Goal: Task Accomplishment & Management: Manage account settings

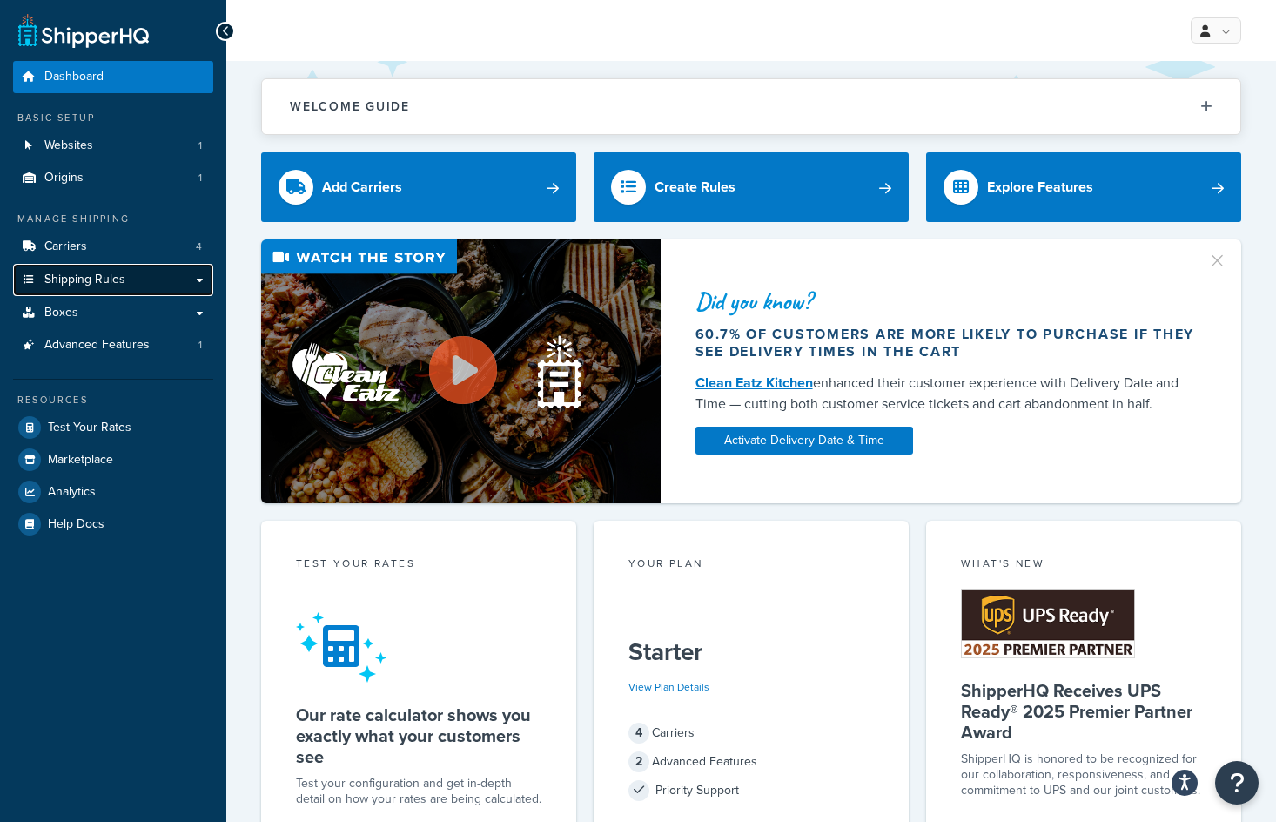
click at [77, 275] on span "Shipping Rules" at bounding box center [84, 279] width 81 height 15
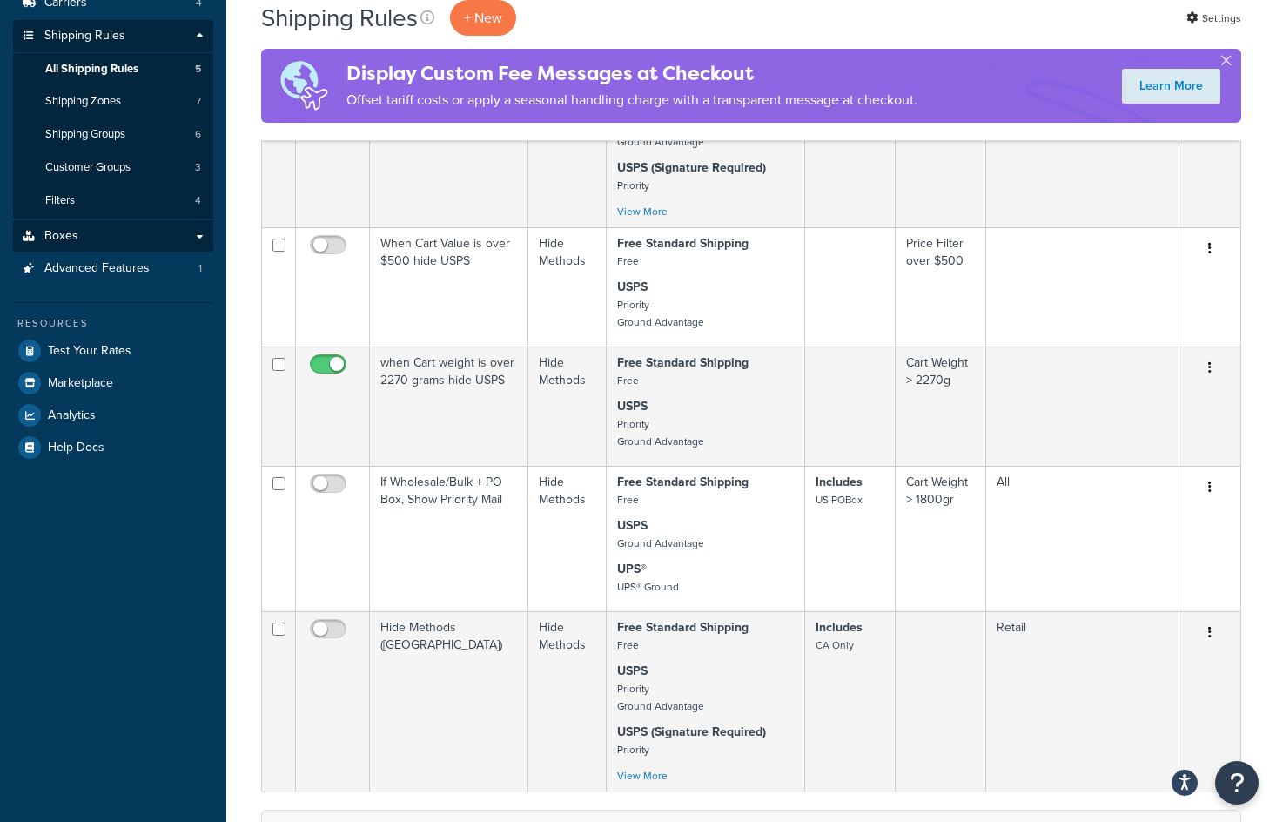
scroll to position [174, 0]
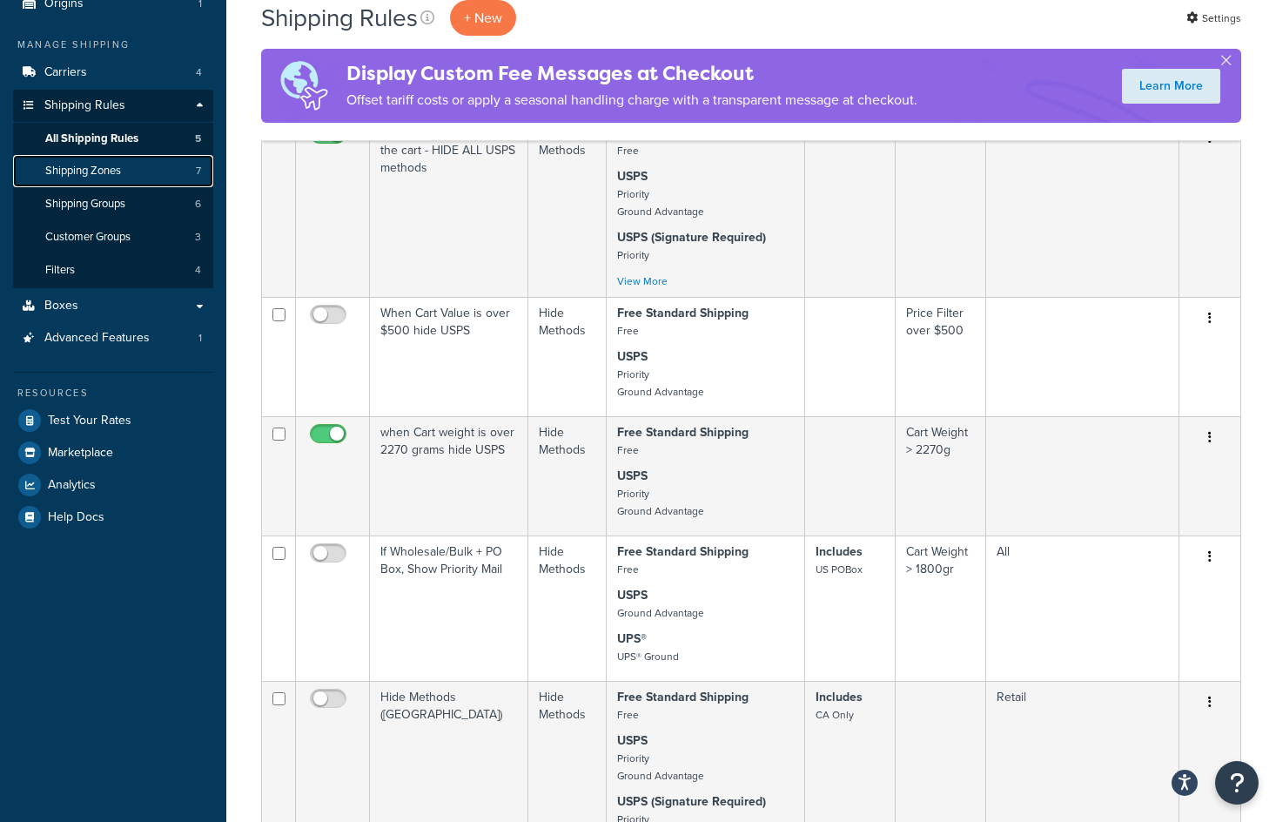
click at [66, 170] on span "Shipping Zones" at bounding box center [83, 171] width 76 height 15
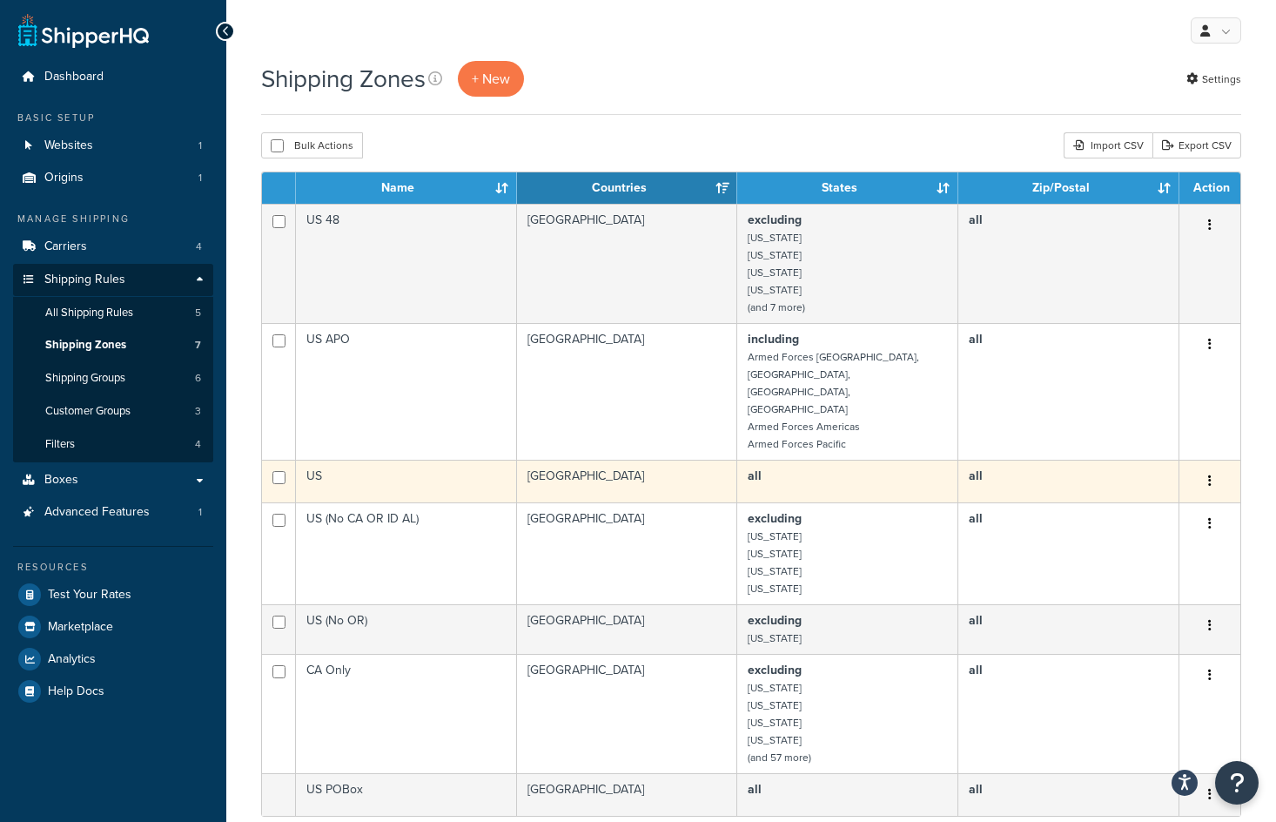
scroll to position [87, 0]
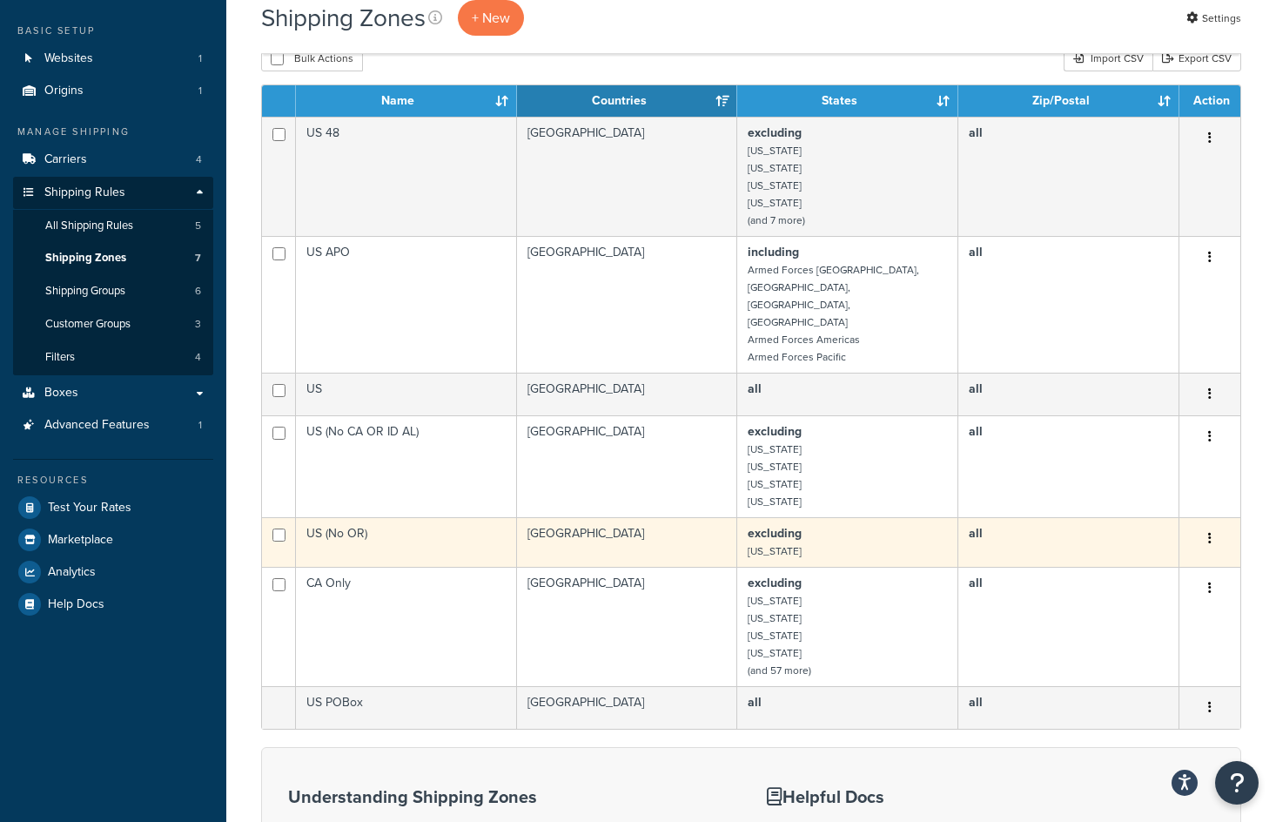
click at [1211, 532] on icon "button" at bounding box center [1209, 538] width 3 height 12
click at [1170, 537] on link "Edit" at bounding box center [1140, 539] width 138 height 36
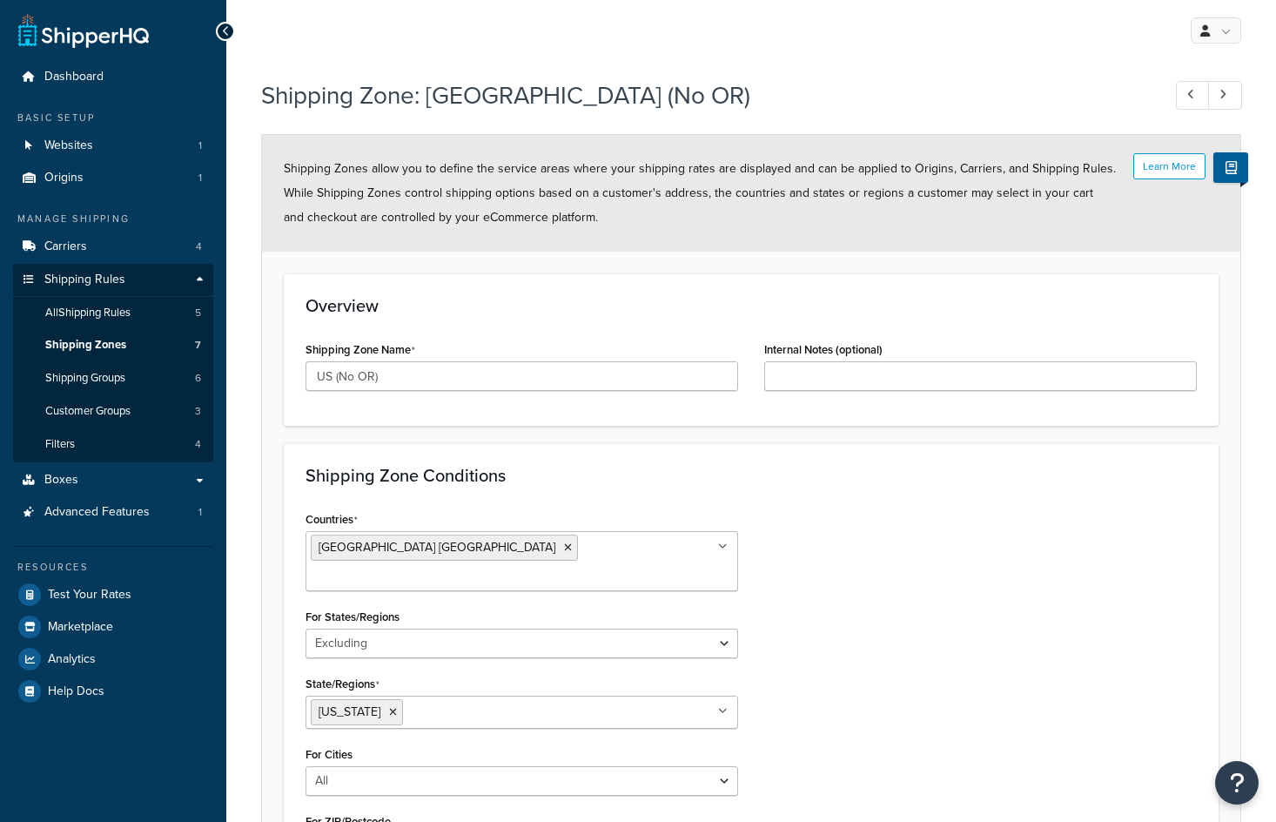
select select "excluding"
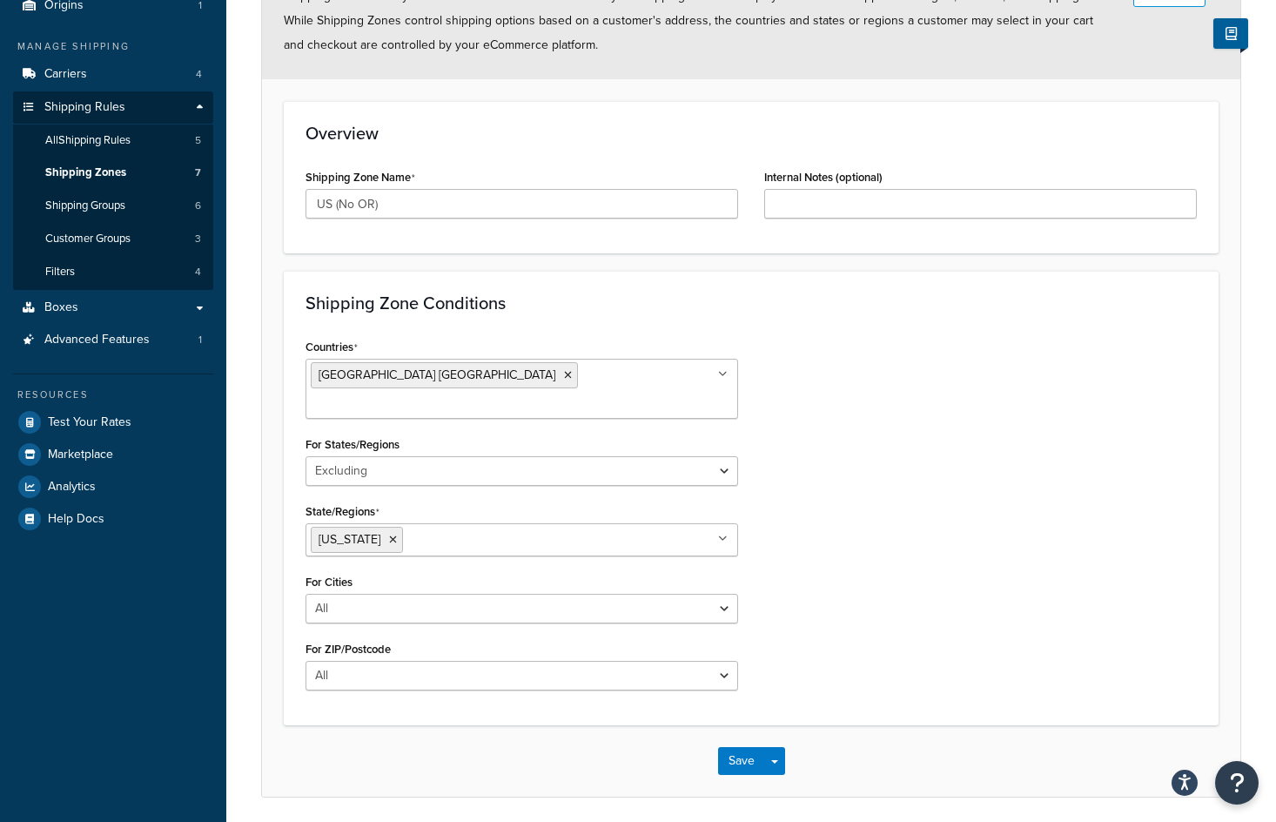
scroll to position [174, 0]
click at [373, 205] on input "US (No OR)" at bounding box center [522, 202] width 433 height 30
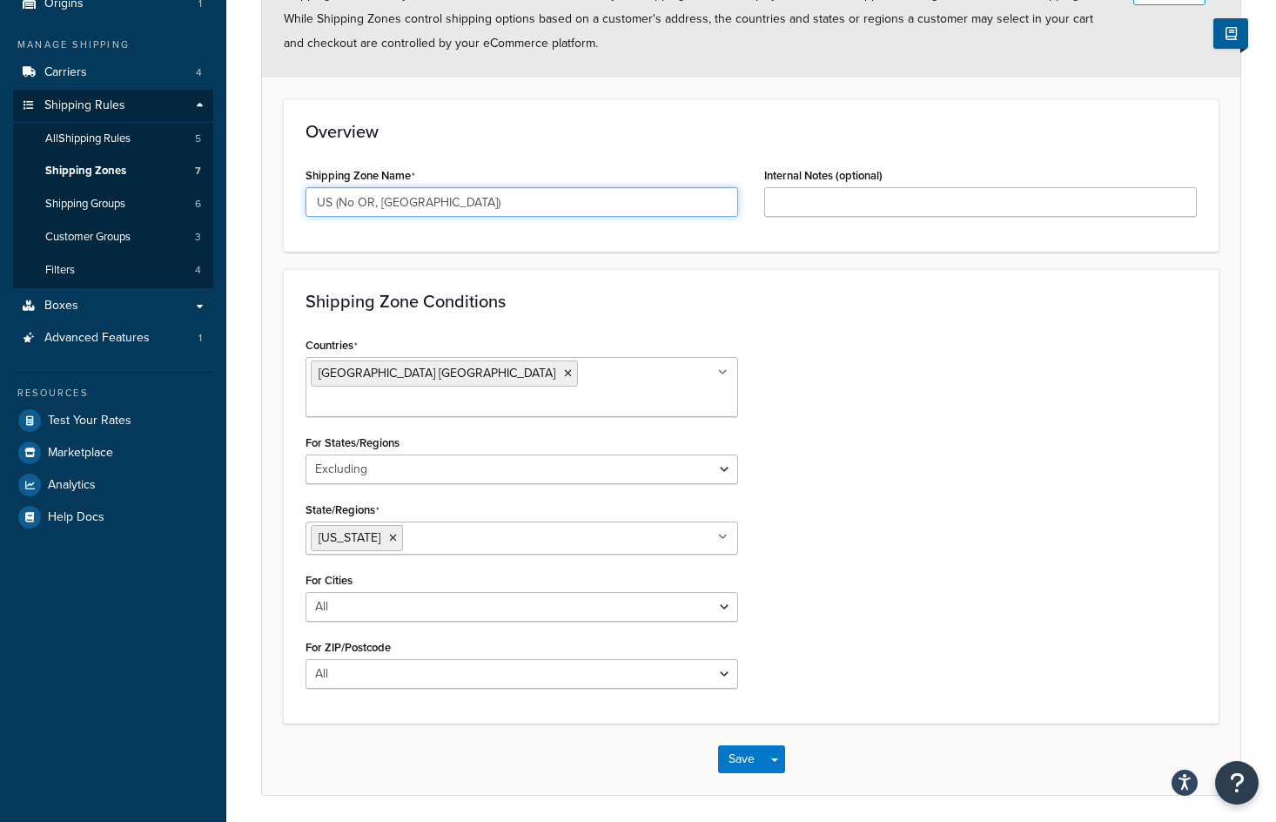
type input "US (No OR, AL)"
click at [469, 504] on div "State/Regions Oregon Alabama Alaska American Samoa Arizona Arkansas Armed Force…" at bounding box center [522, 525] width 433 height 57
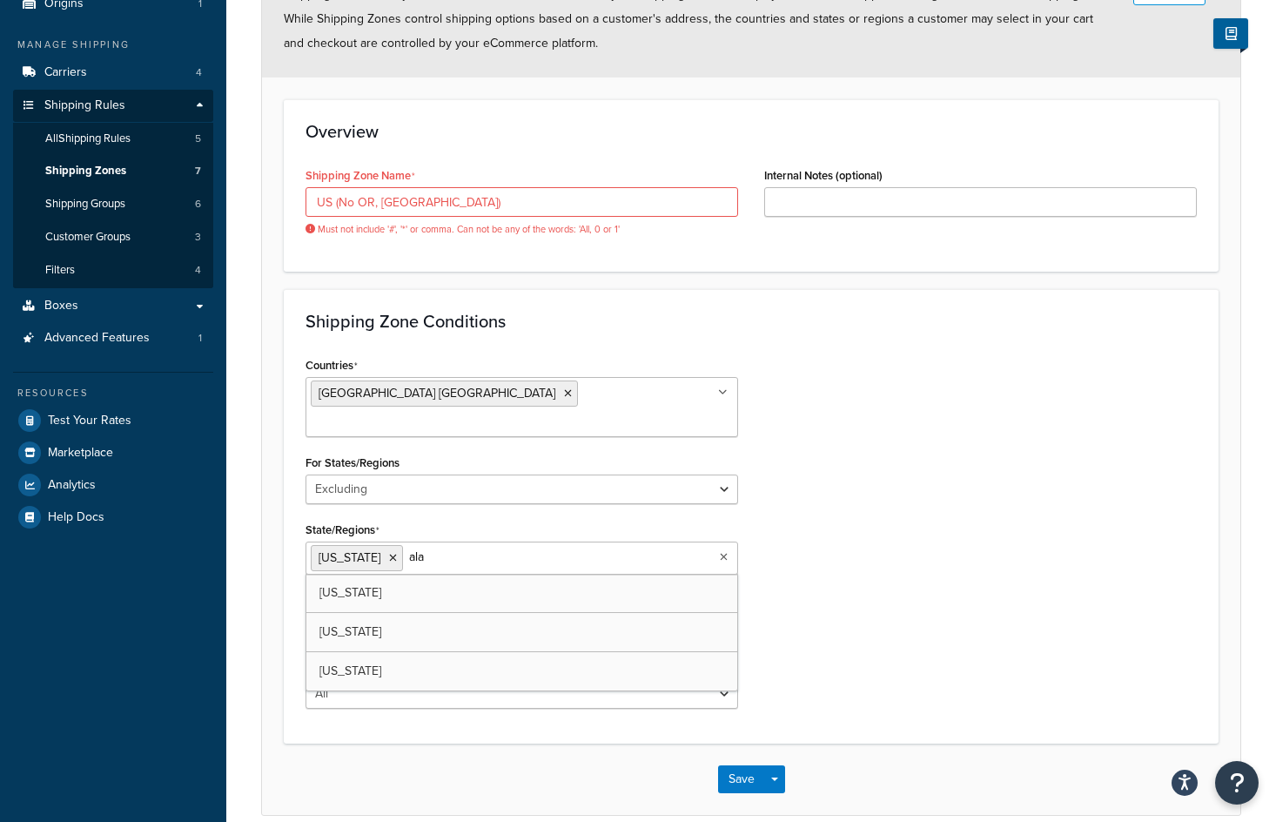
type input "alab"
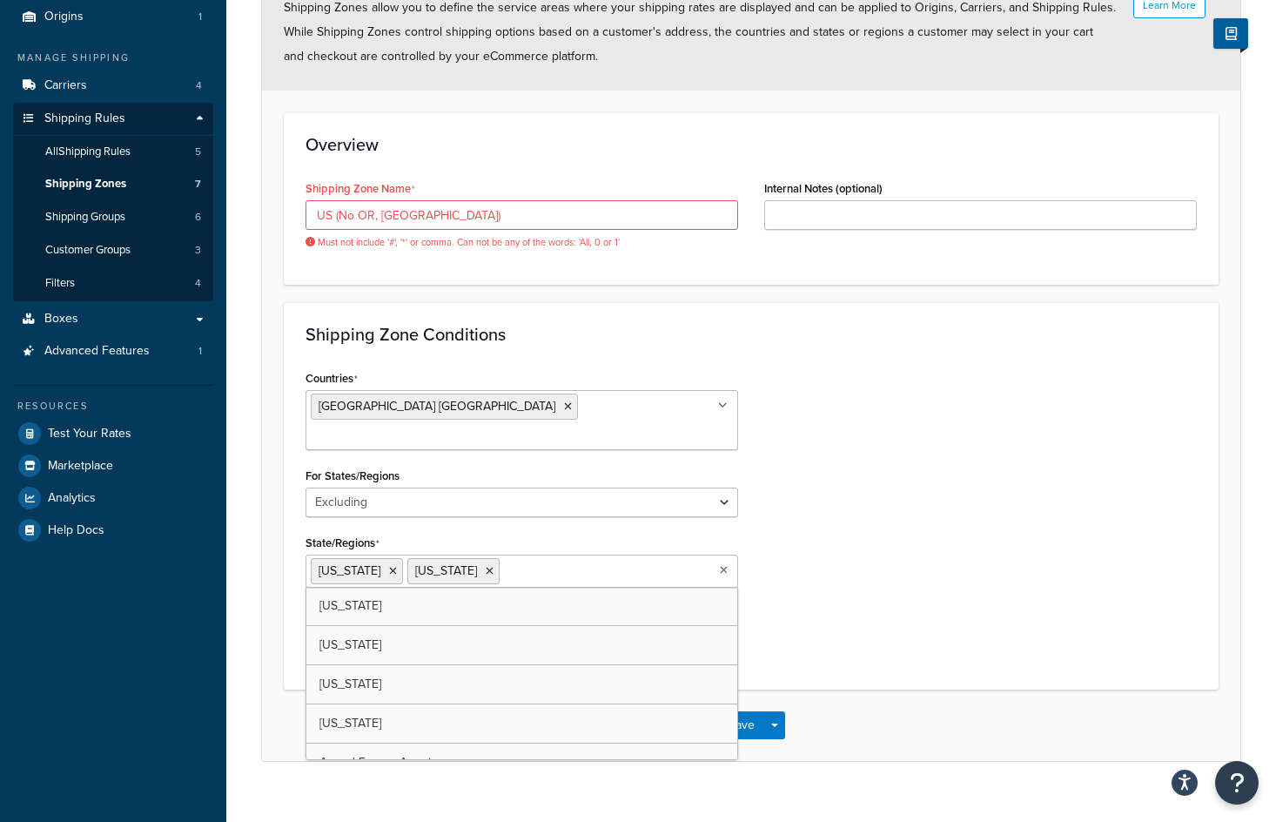
click at [896, 545] on div "Countries United States USA All Countries ALL Afghanistan AFG Albania ALB Alger…" at bounding box center [751, 517] width 918 height 302
click at [732, 711] on button "Save" at bounding box center [741, 725] width 47 height 28
click at [379, 217] on input "US (No OR, AL)" at bounding box center [522, 215] width 433 height 30
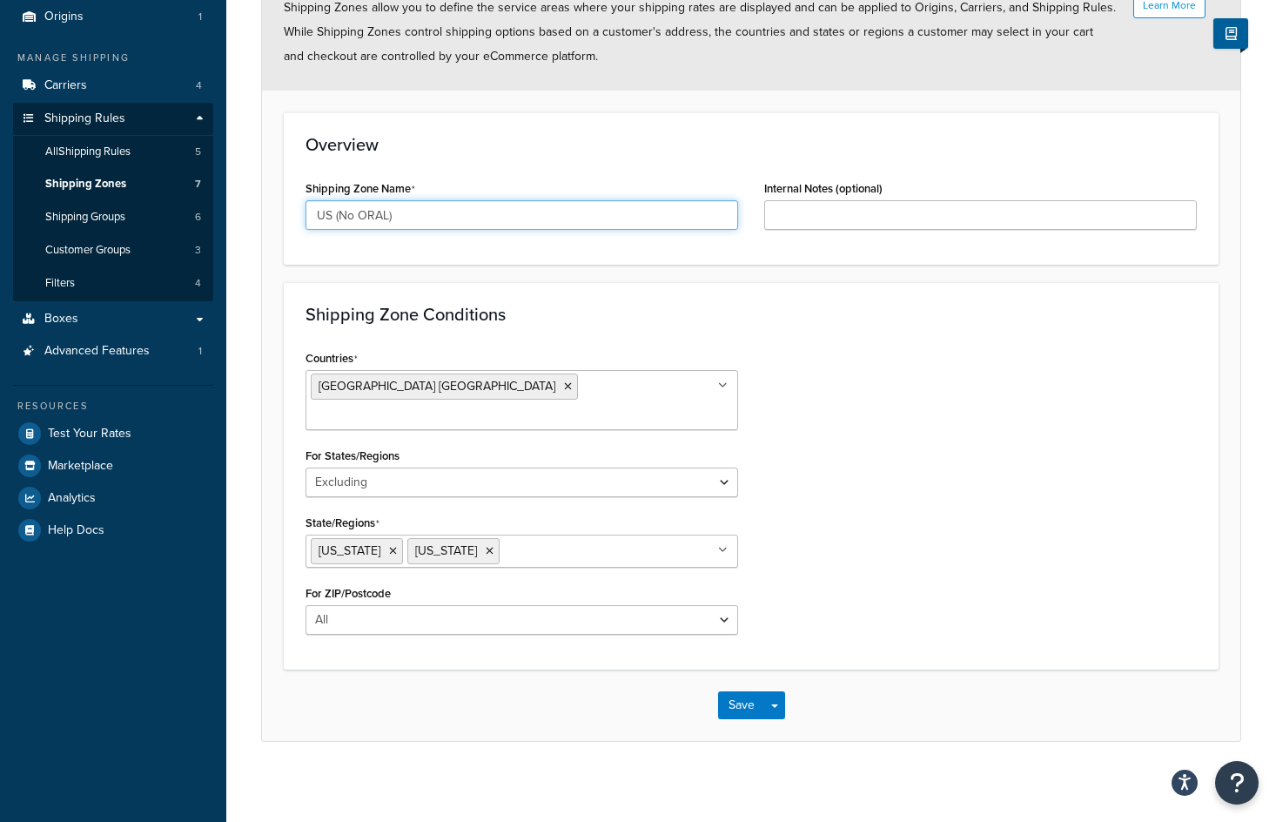
scroll to position [141, 0]
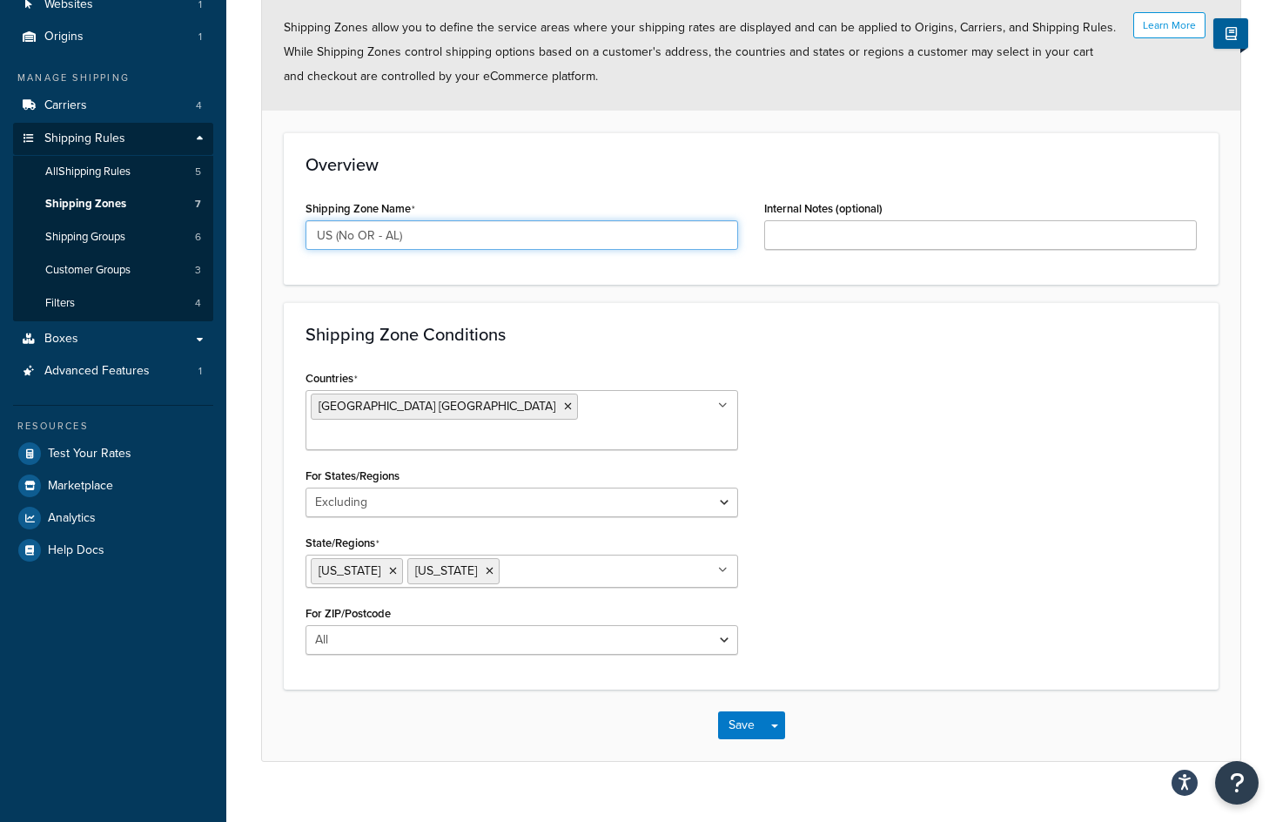
type input "US (No OR - AL)"
click at [920, 409] on div "Countries United States USA All Countries ALL Afghanistan AFG Albania ALB Alger…" at bounding box center [751, 517] width 918 height 302
click at [760, 711] on button "Save" at bounding box center [741, 725] width 47 height 28
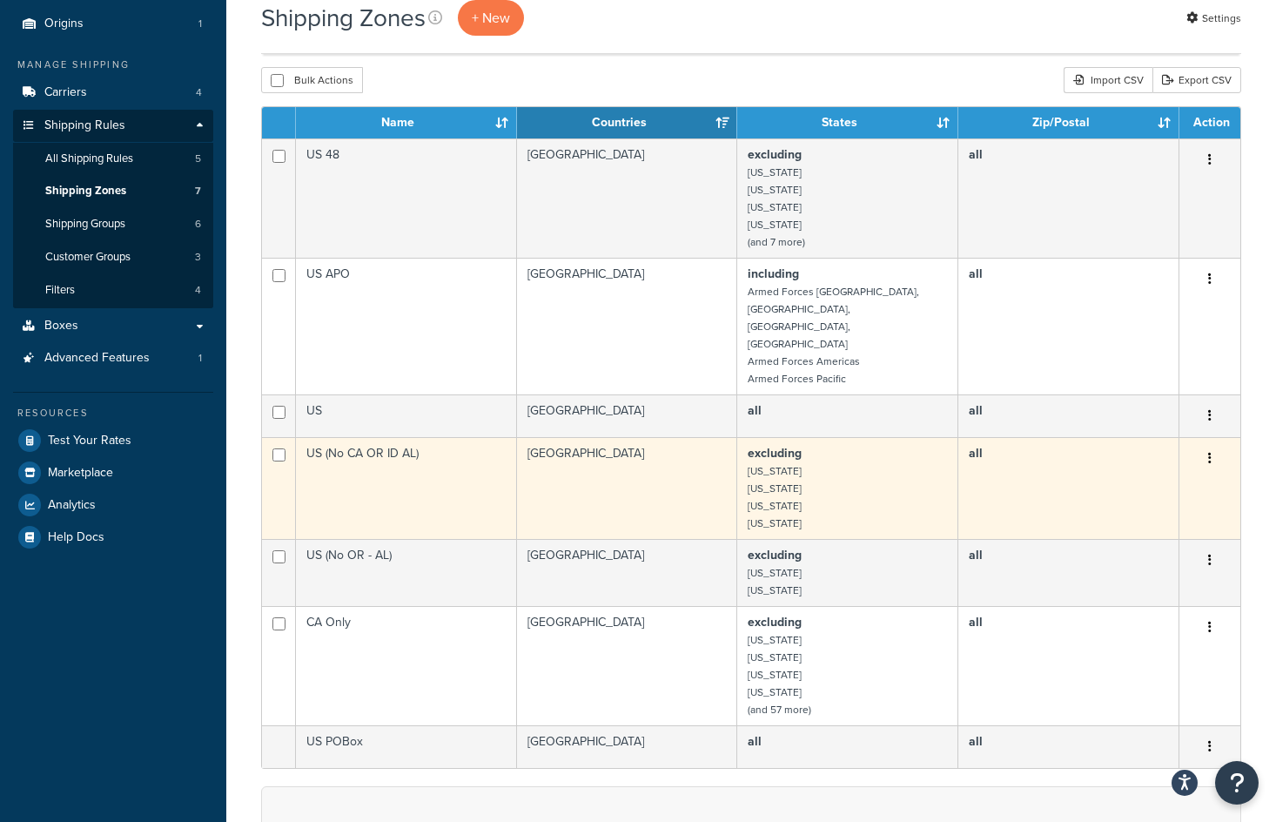
scroll to position [174, 0]
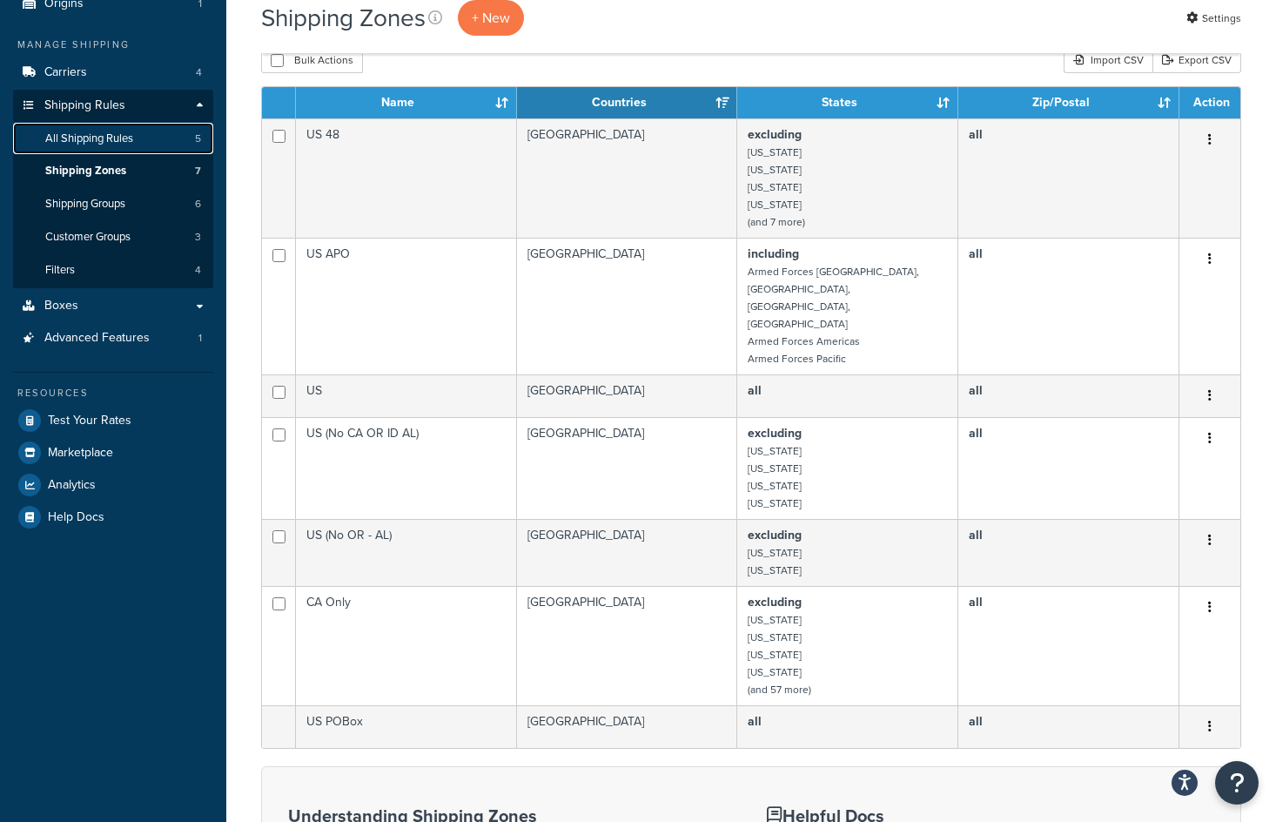
click at [64, 135] on span "All Shipping Rules" at bounding box center [89, 138] width 88 height 15
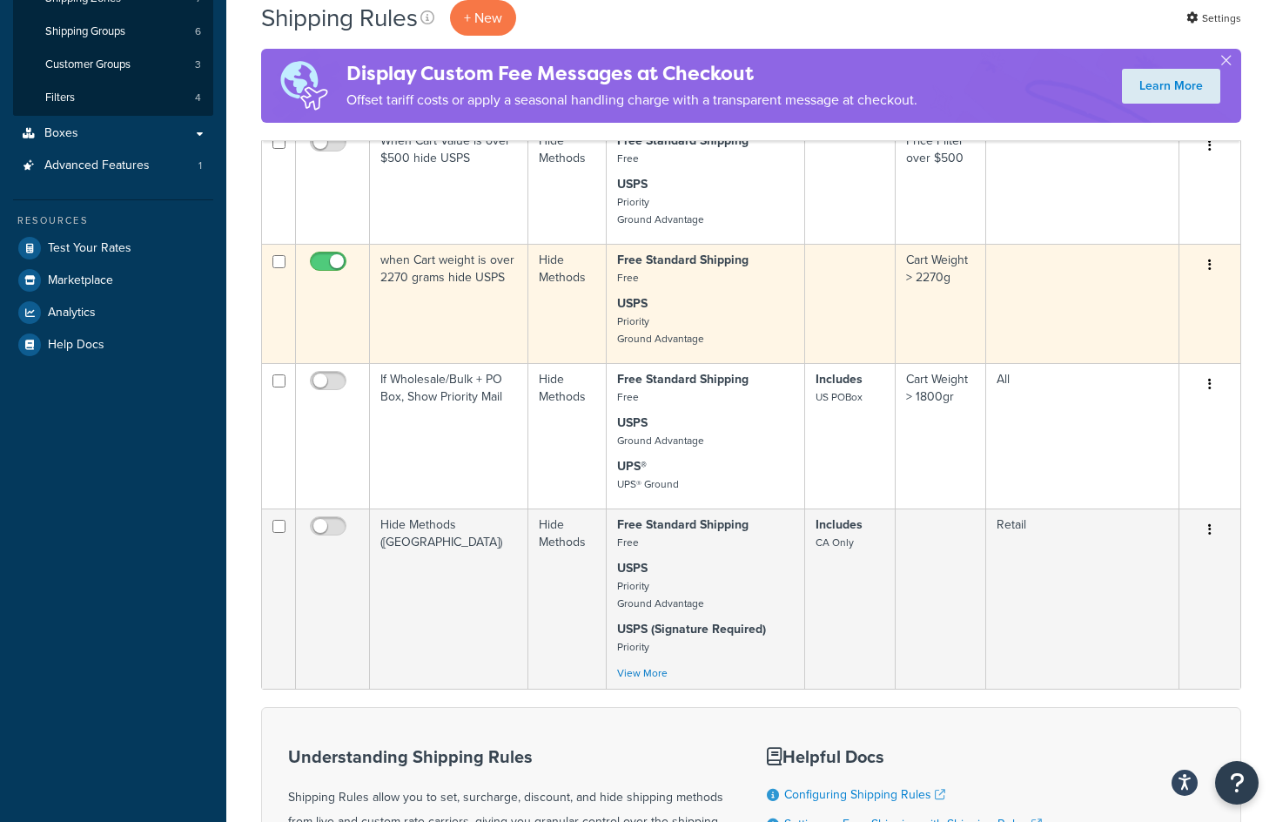
scroll to position [348, 0]
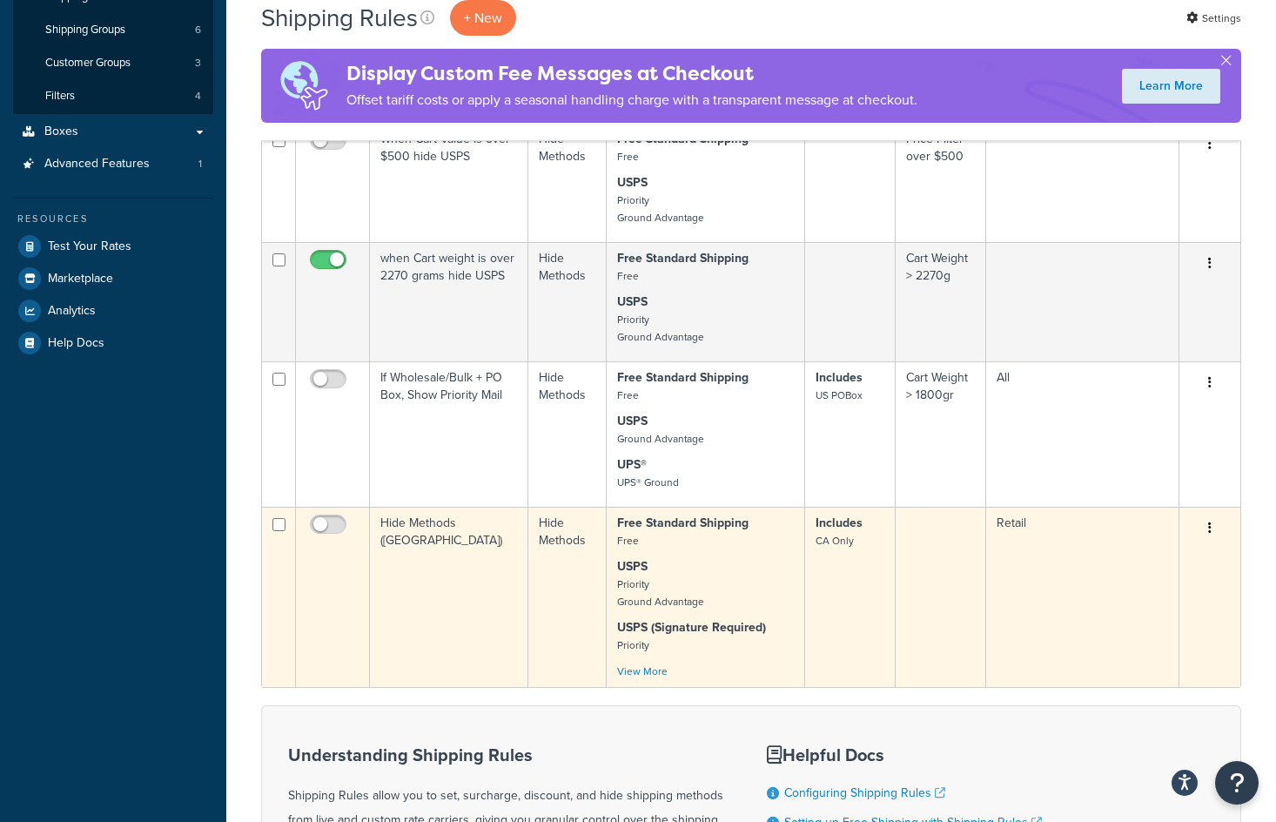
click at [1215, 528] on button "button" at bounding box center [1210, 528] width 24 height 28
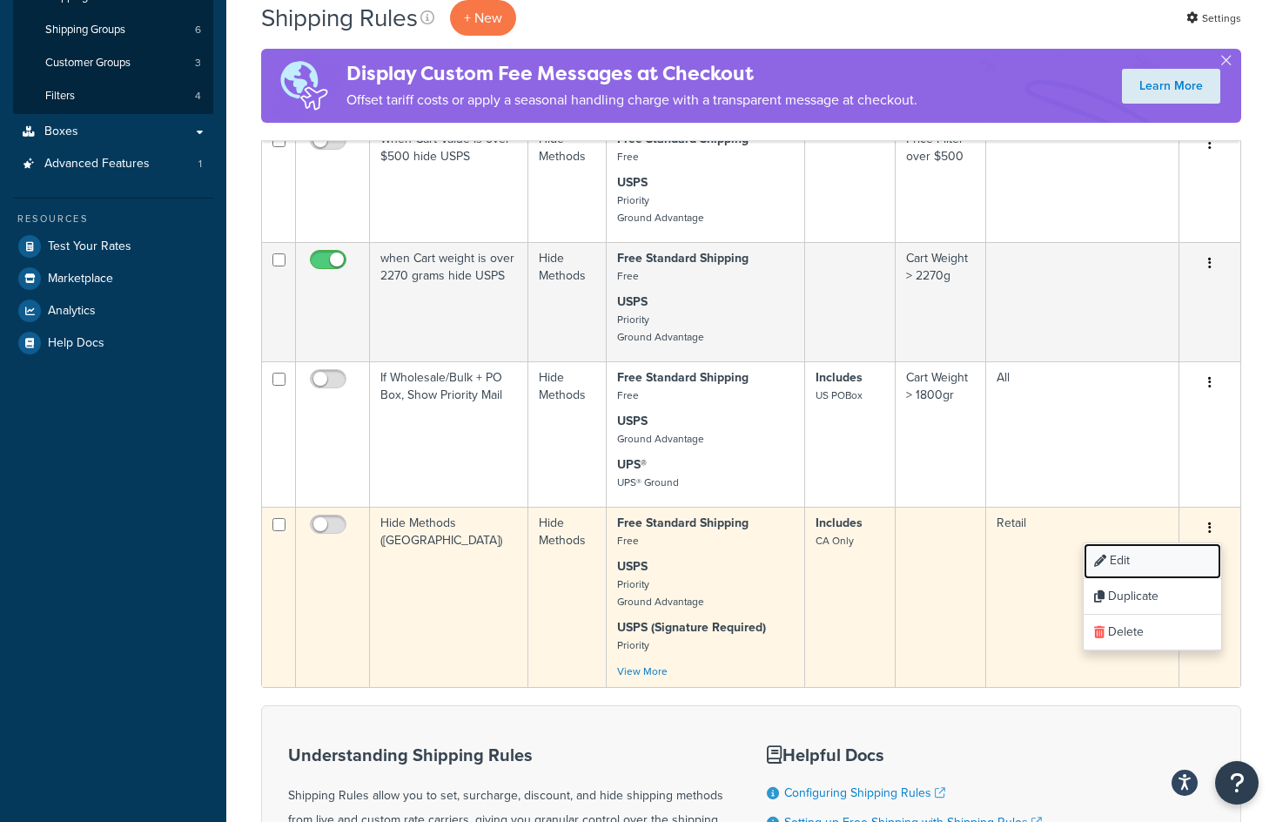
click at [1147, 555] on link "Edit" at bounding box center [1153, 561] width 138 height 36
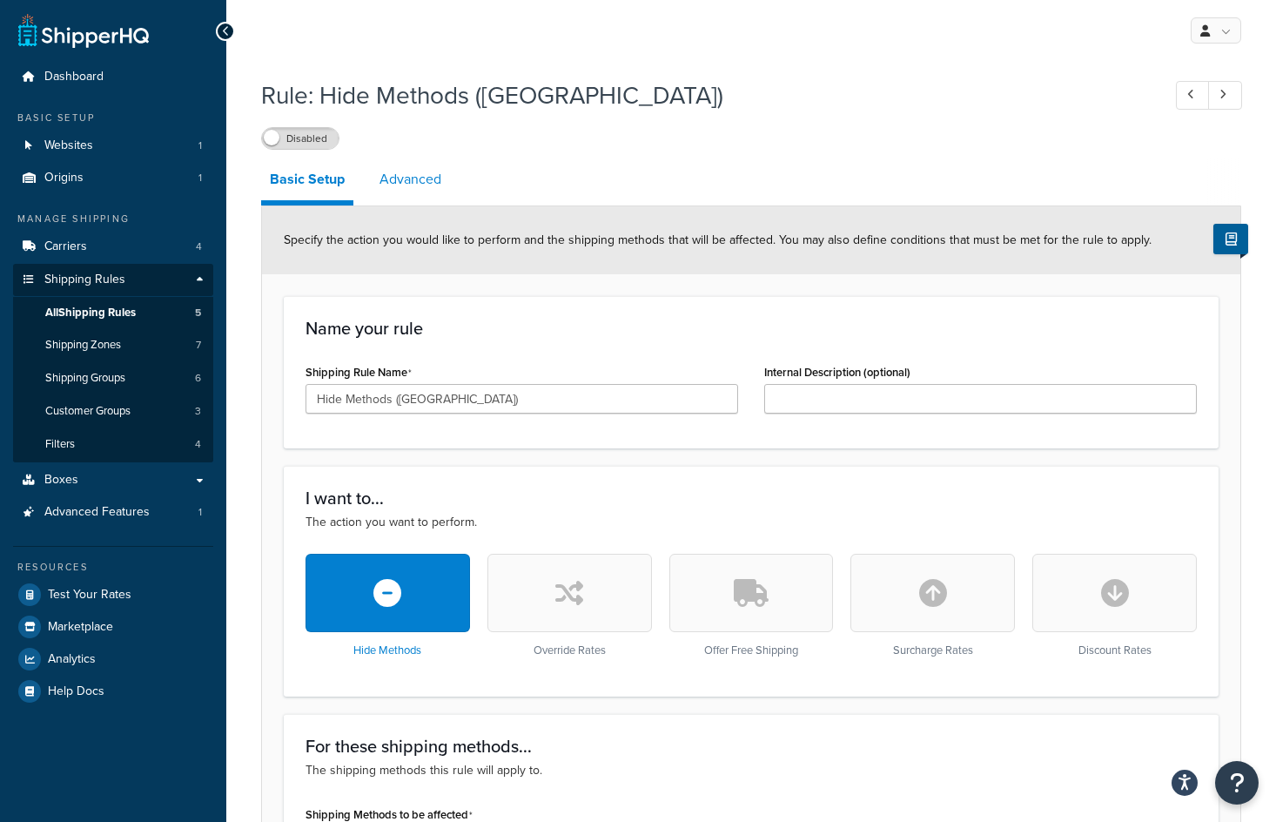
click at [416, 183] on link "Advanced" at bounding box center [410, 179] width 79 height 42
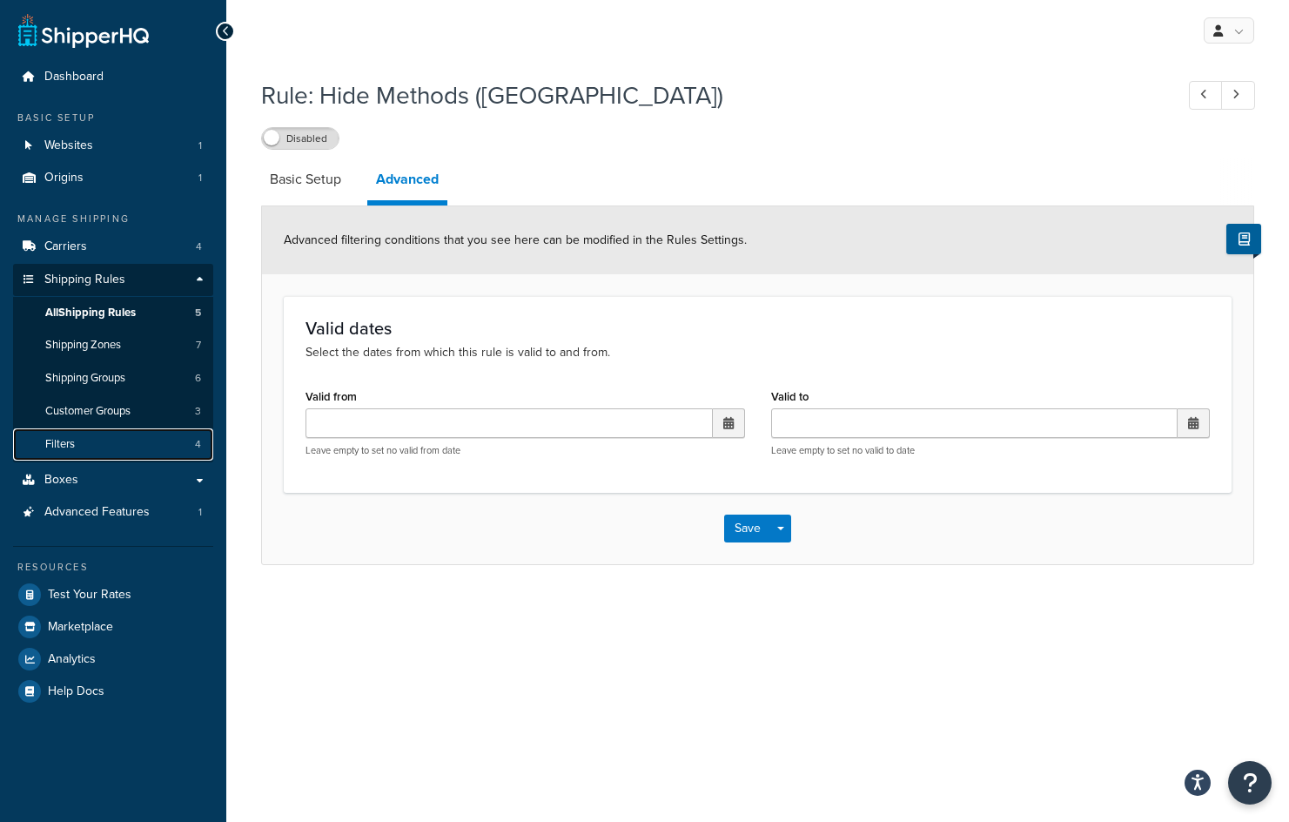
click at [64, 437] on span "Filters" at bounding box center [60, 444] width 30 height 15
drag, startPoint x: 746, startPoint y: 534, endPoint x: 204, endPoint y: 536, distance: 542.3
click at [745, 534] on button "Save" at bounding box center [747, 528] width 47 height 28
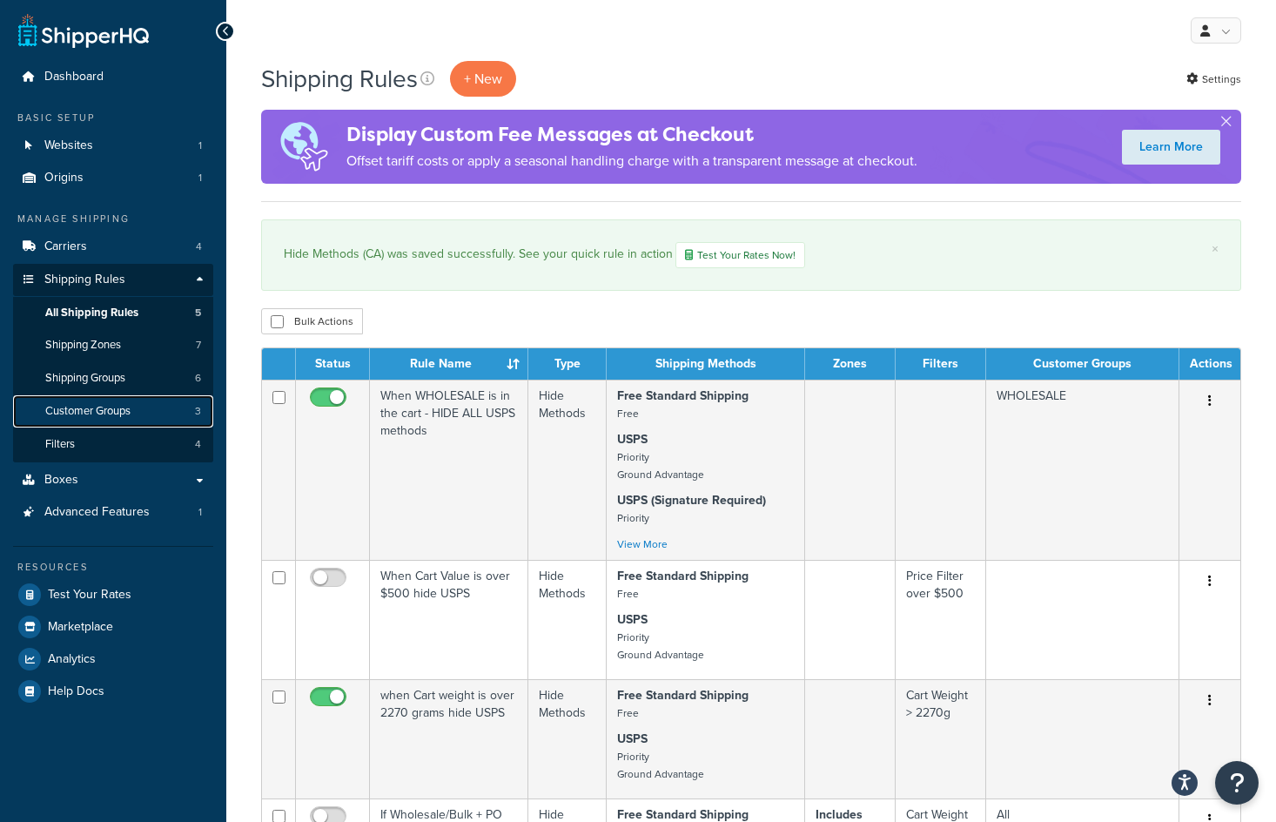
click at [104, 409] on span "Customer Groups" at bounding box center [87, 411] width 85 height 15
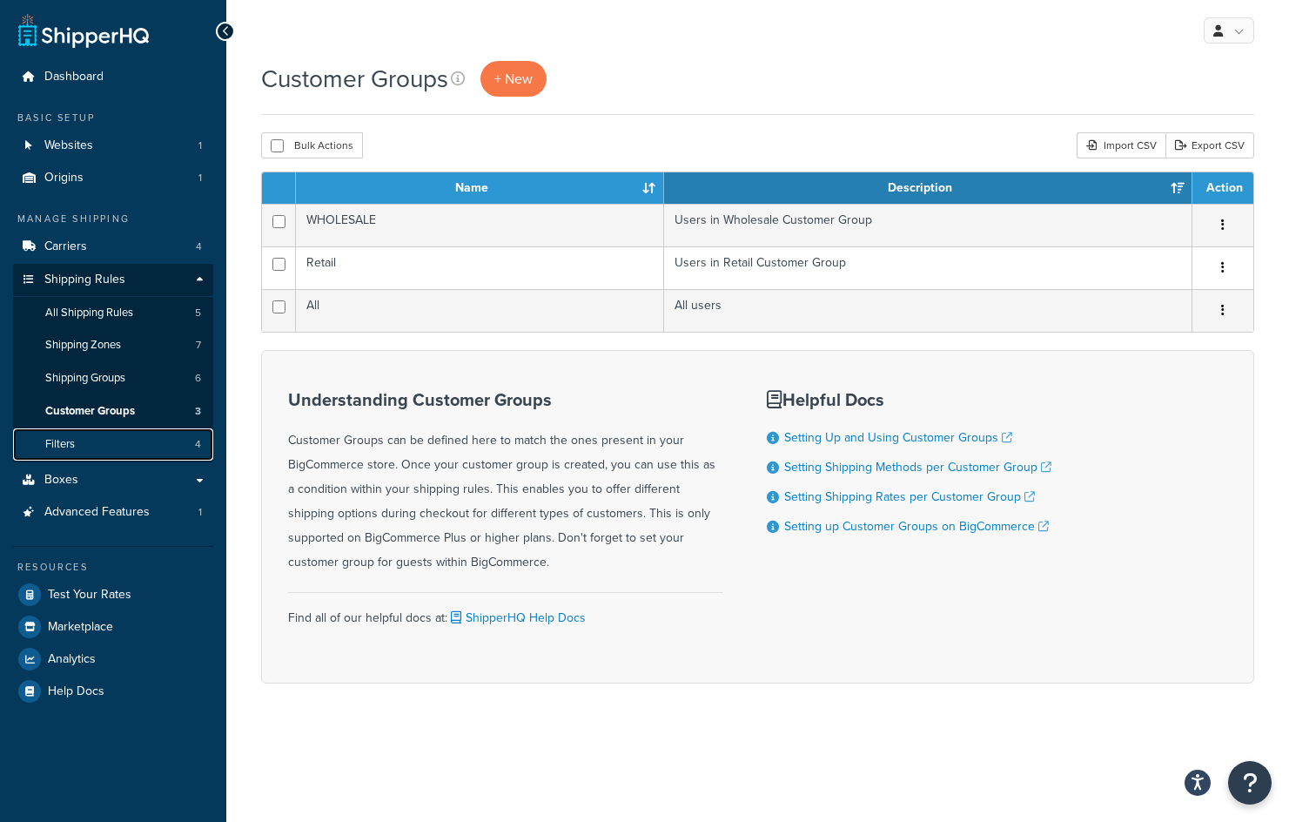
click at [53, 445] on span "Filters" at bounding box center [60, 444] width 30 height 15
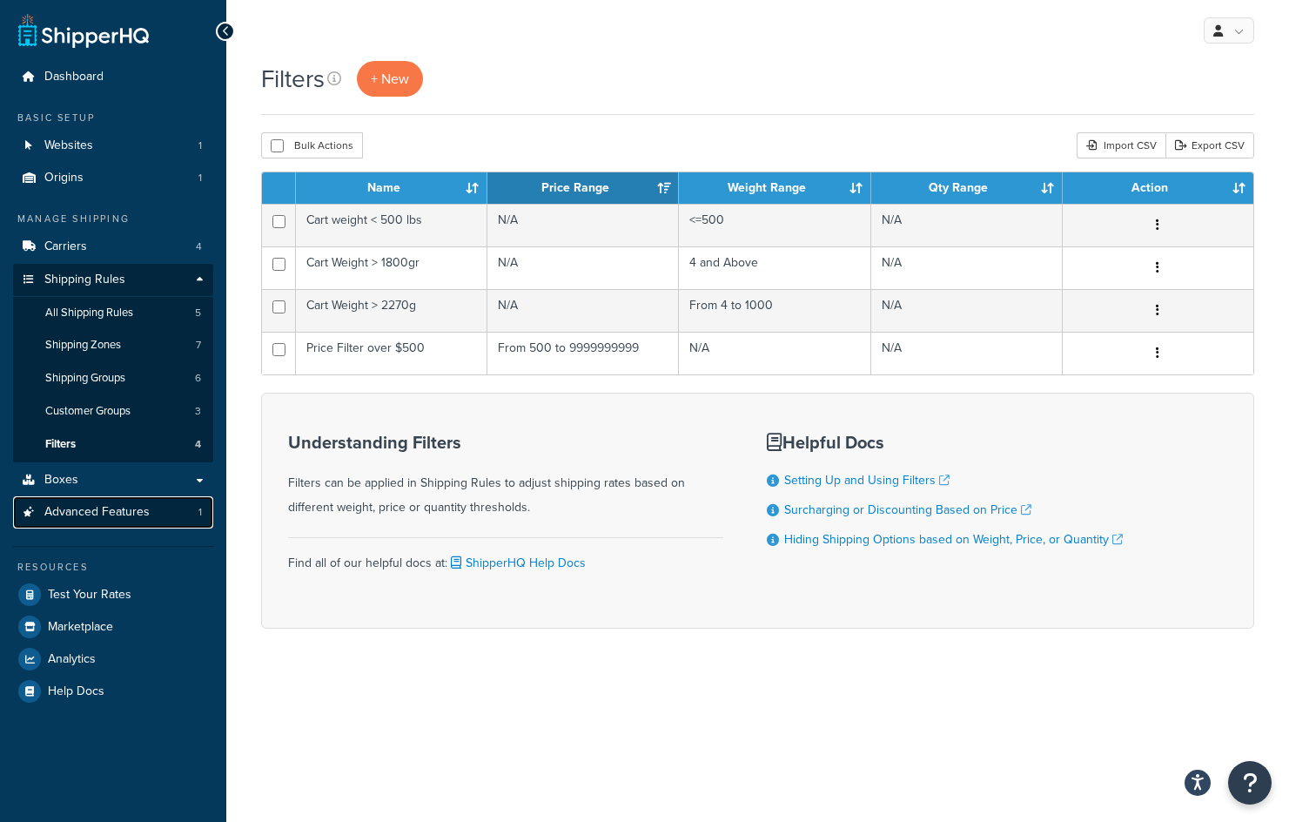
click at [66, 512] on span "Advanced Features" at bounding box center [96, 512] width 105 height 15
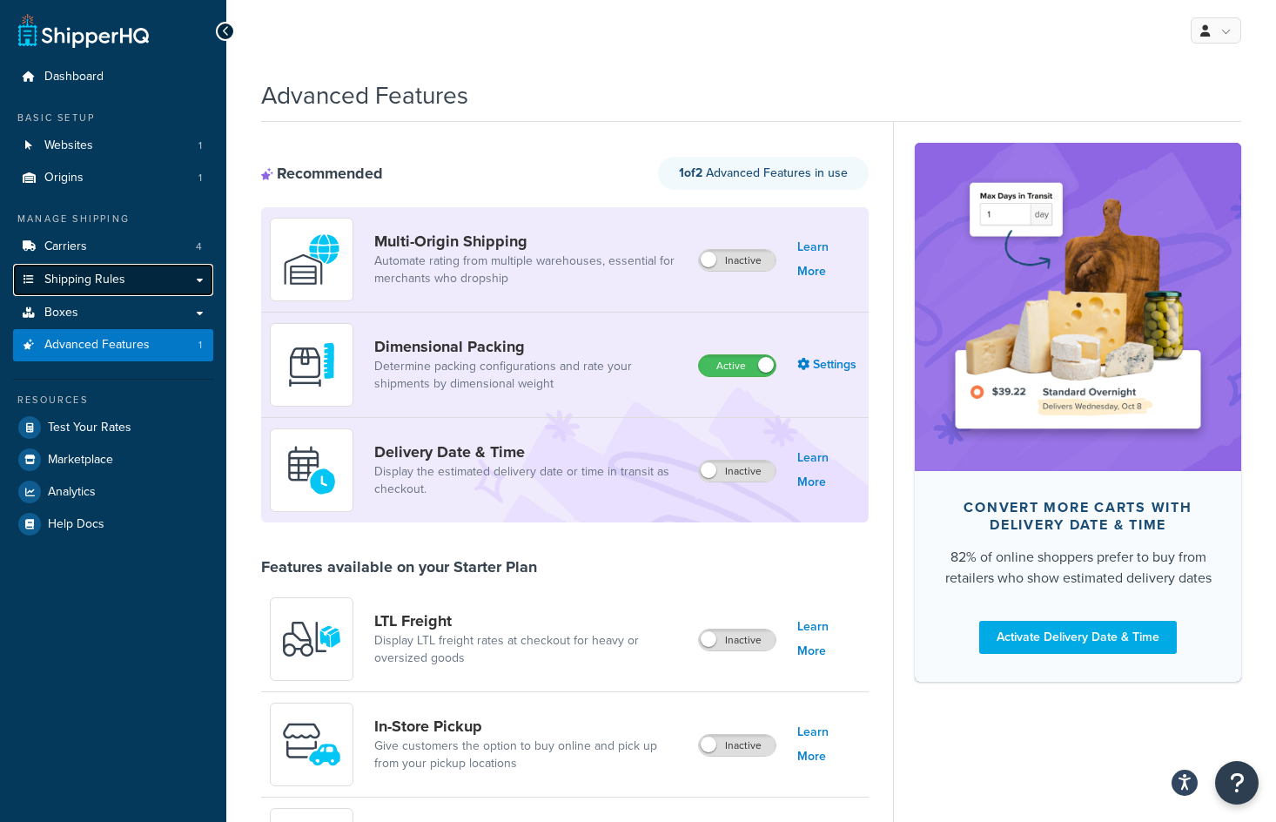
click at [65, 273] on span "Shipping Rules" at bounding box center [84, 279] width 81 height 15
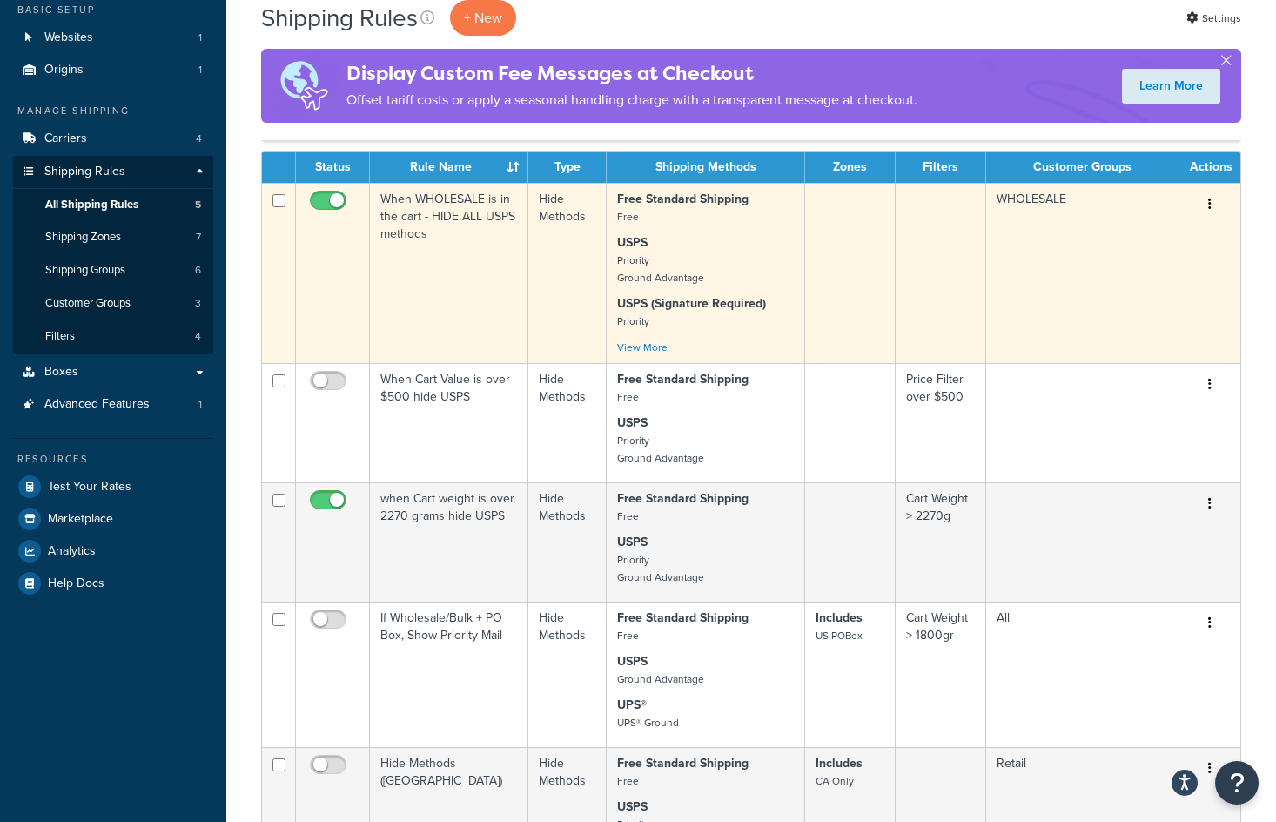
scroll to position [87, 0]
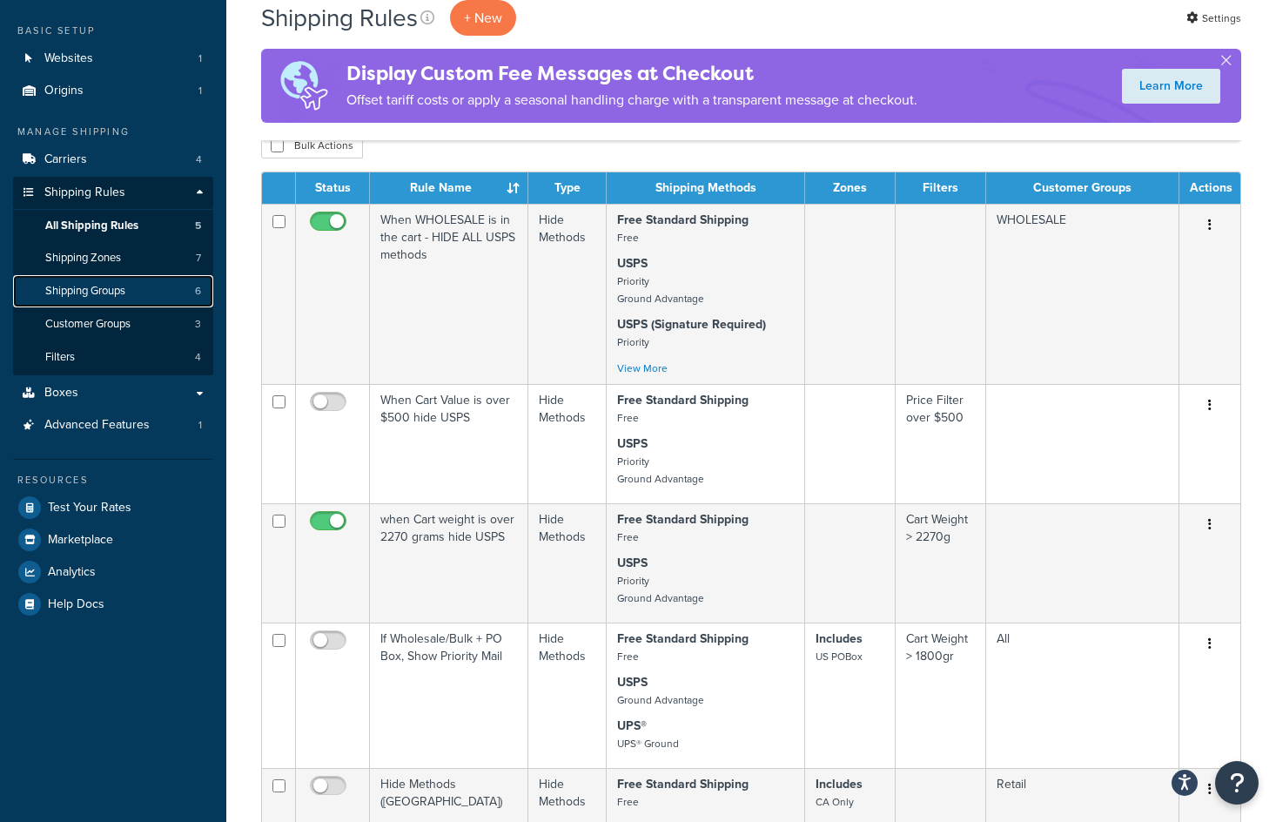
click at [71, 289] on span "Shipping Groups" at bounding box center [85, 291] width 80 height 15
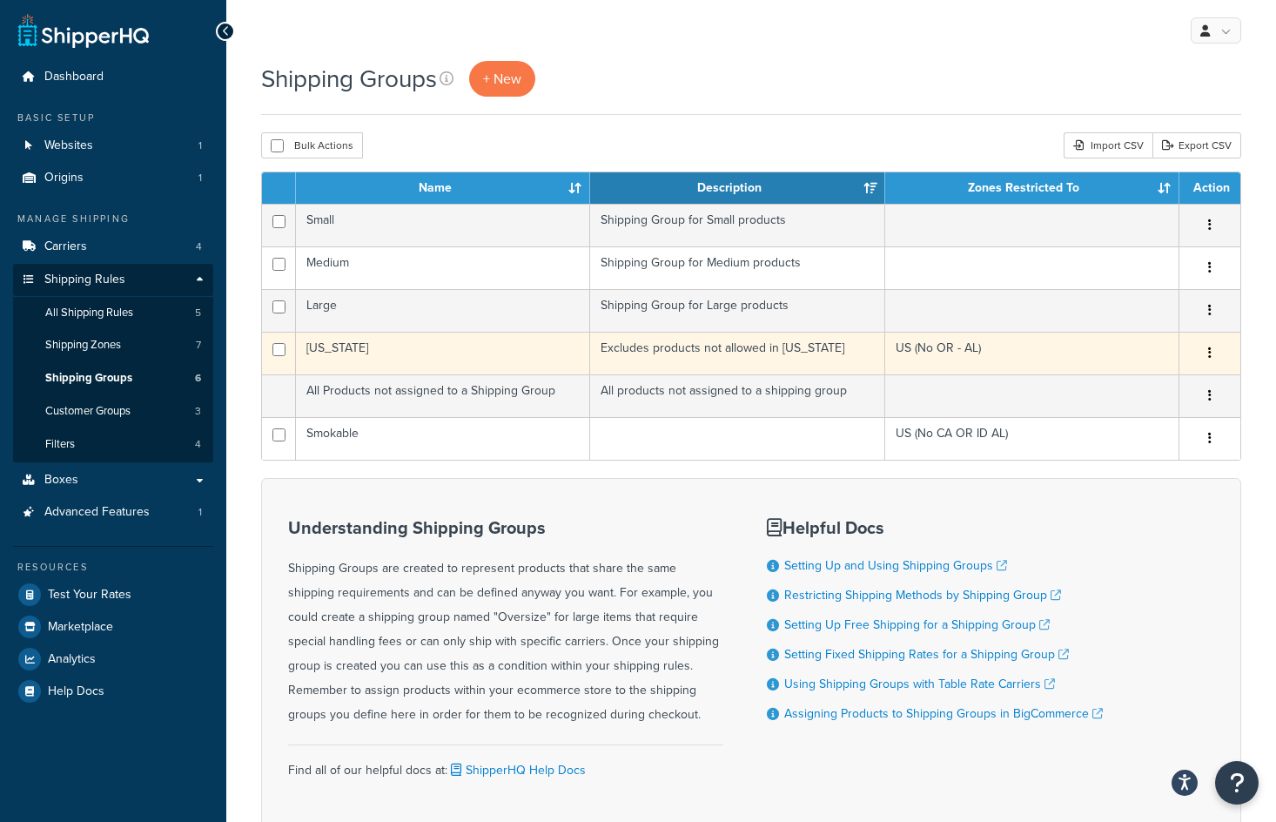
click at [1208, 349] on icon "button" at bounding box center [1209, 352] width 3 height 12
click at [1173, 382] on link "Edit" at bounding box center [1140, 389] width 138 height 36
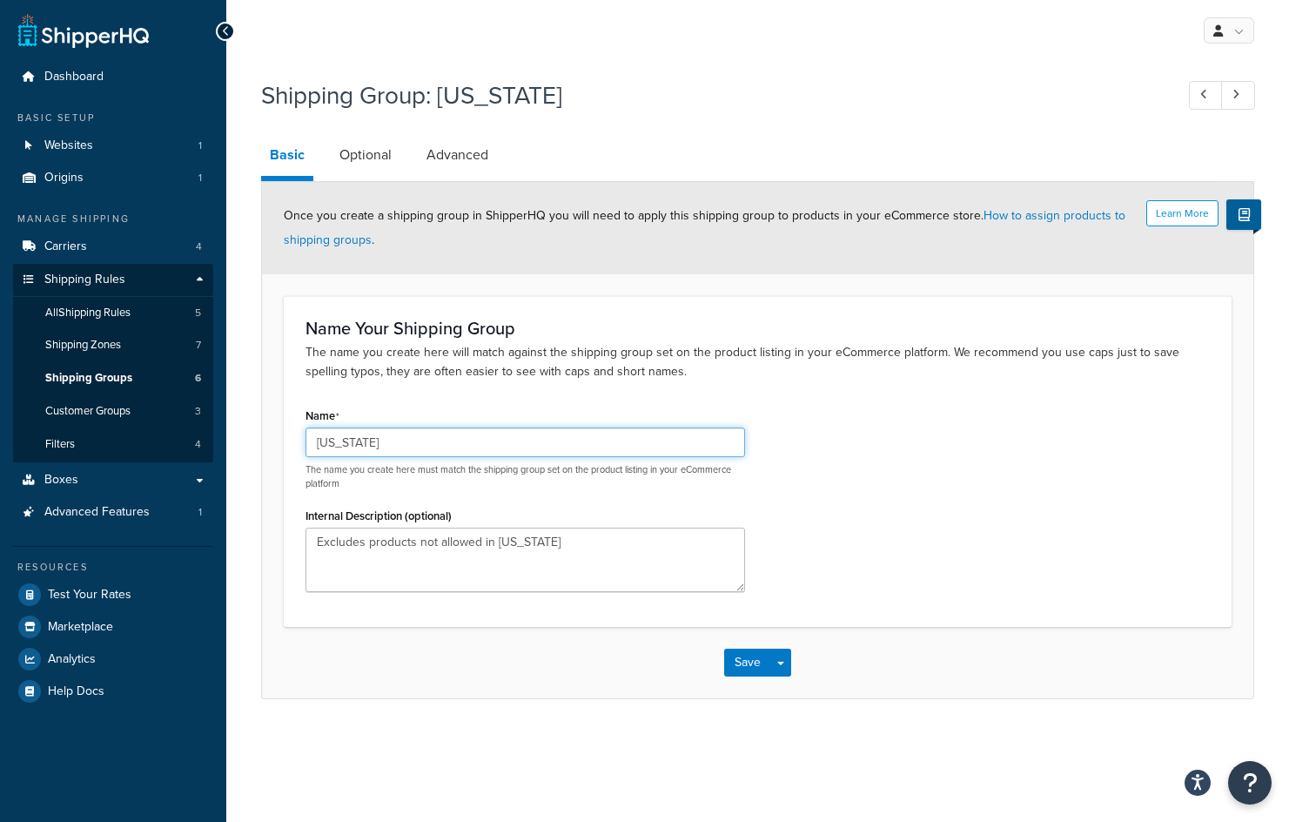
click at [413, 445] on input "[US_STATE]" at bounding box center [526, 442] width 440 height 30
type input "[US_STATE] - [US_STATE]"
click at [965, 524] on div "Name [US_STATE] - [US_STATE] The name you create here must match the shipping g…" at bounding box center [757, 504] width 931 height 202
click at [750, 664] on button "Save" at bounding box center [747, 663] width 47 height 28
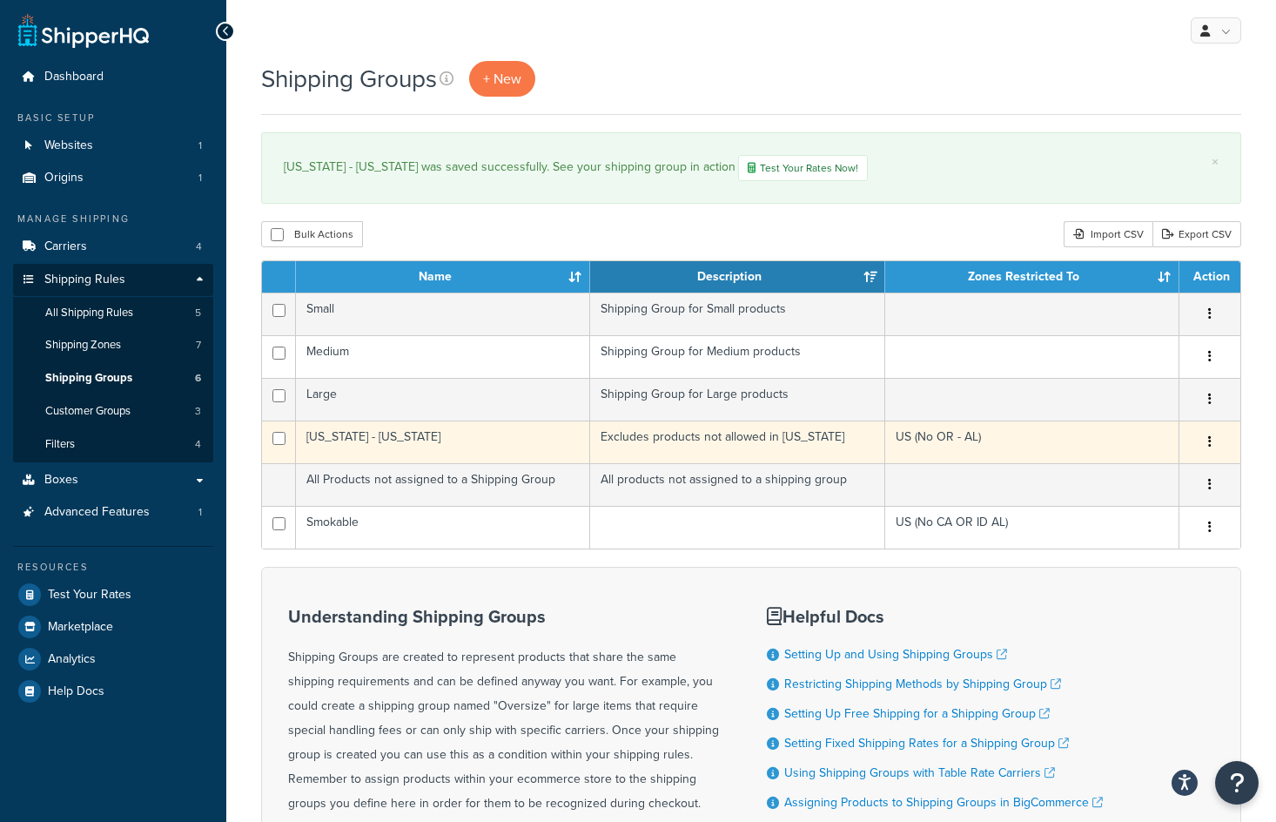
click at [1213, 441] on button "button" at bounding box center [1210, 442] width 24 height 28
click at [1120, 483] on link "Edit" at bounding box center [1140, 479] width 138 height 36
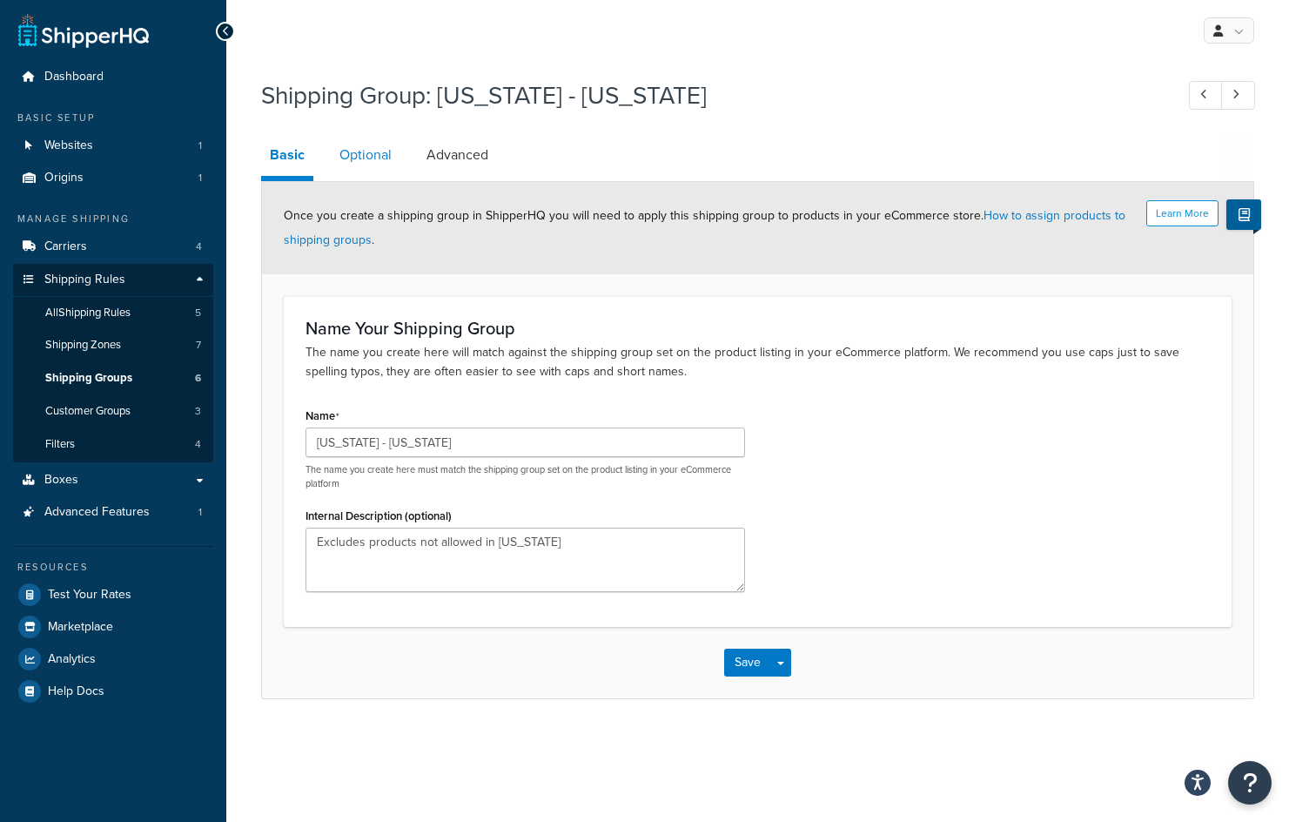
click at [367, 151] on link "Optional" at bounding box center [366, 155] width 70 height 42
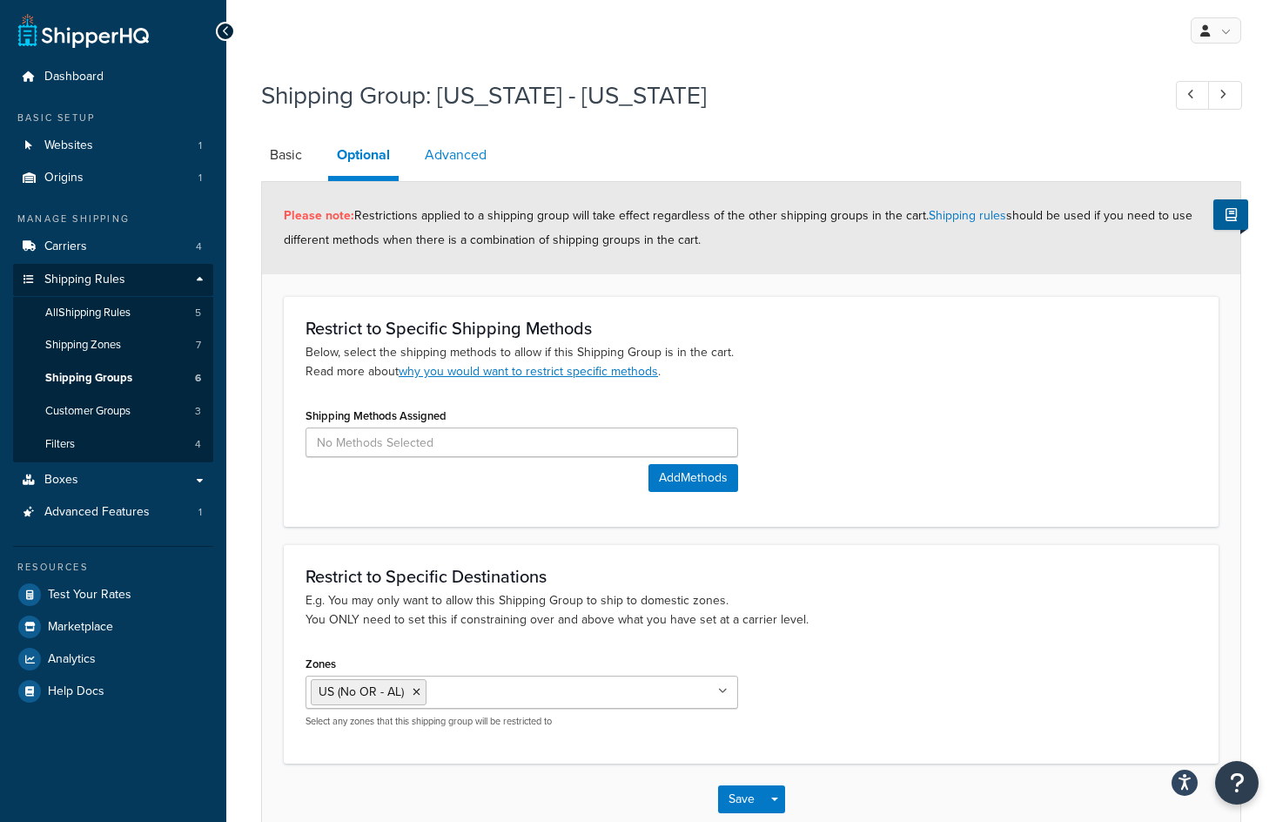
click at [459, 154] on link "Advanced" at bounding box center [455, 155] width 79 height 42
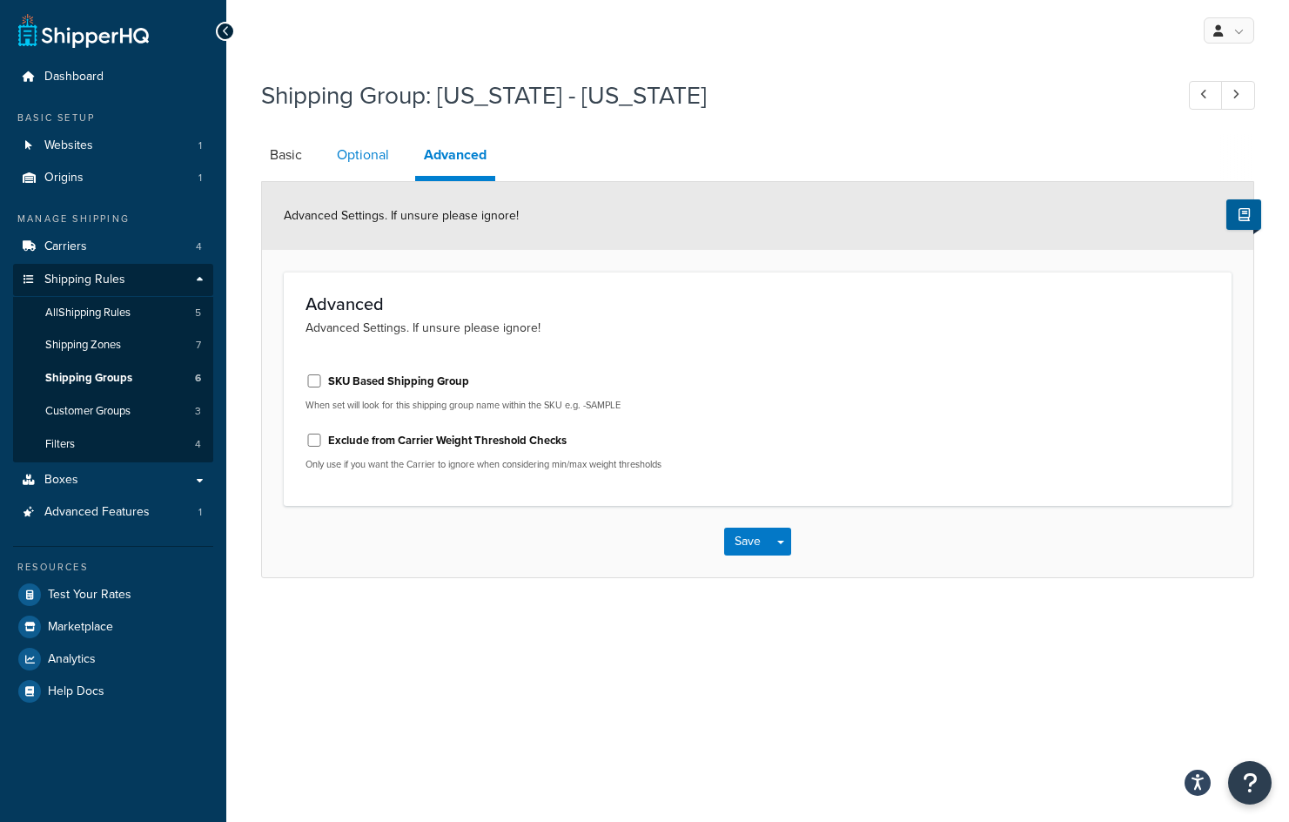
click at [359, 151] on link "Optional" at bounding box center [363, 155] width 70 height 42
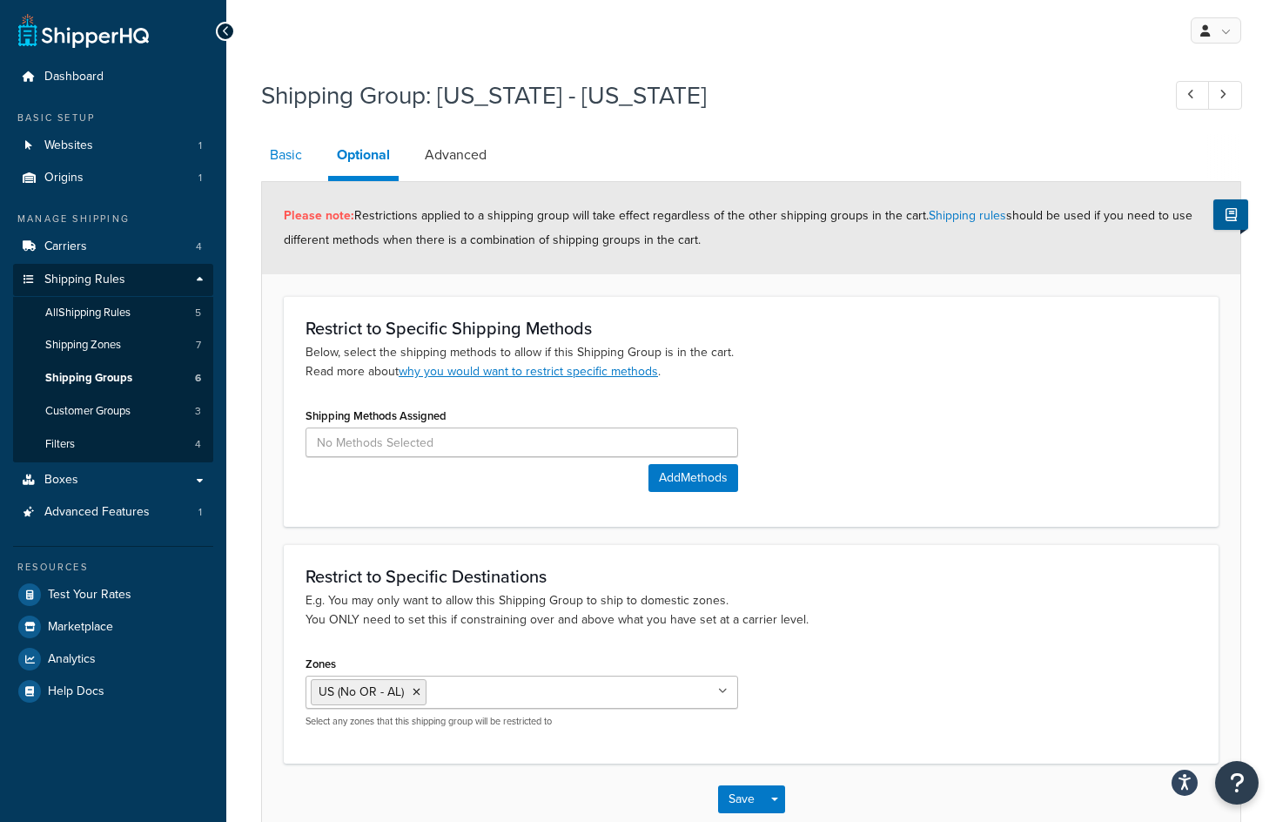
click at [284, 151] on link "Basic" at bounding box center [286, 155] width 50 height 42
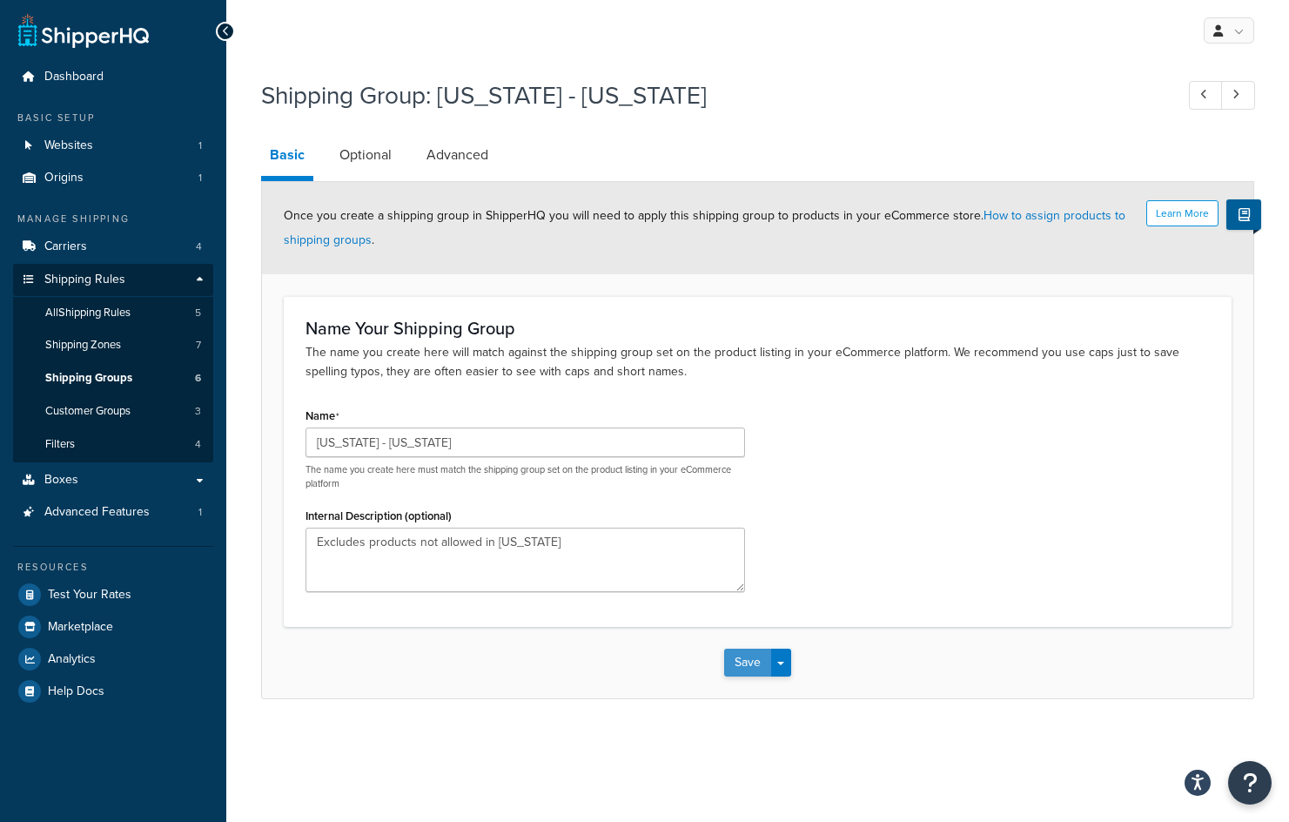
click at [757, 660] on button "Save" at bounding box center [747, 663] width 47 height 28
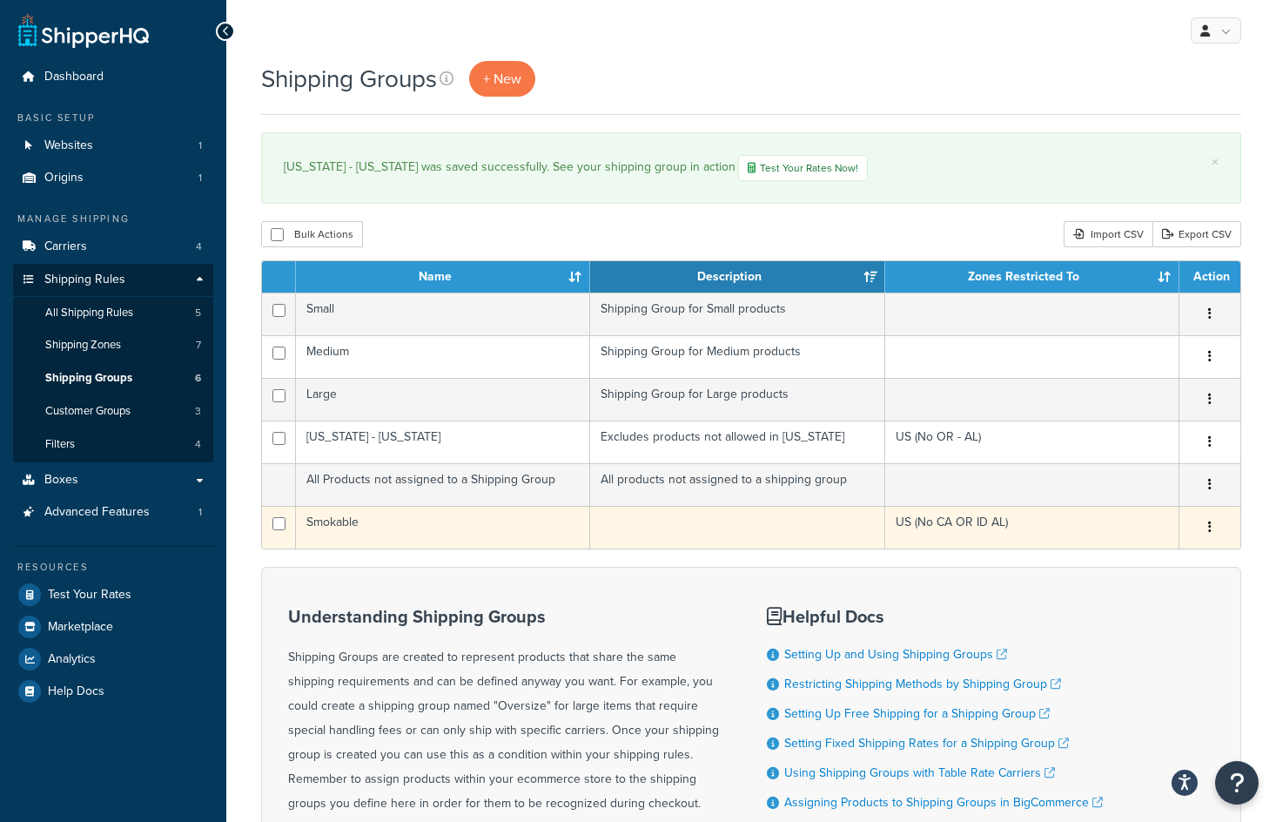
click at [1207, 528] on button "button" at bounding box center [1210, 528] width 24 height 28
click at [1177, 561] on link "Edit" at bounding box center [1140, 564] width 138 height 36
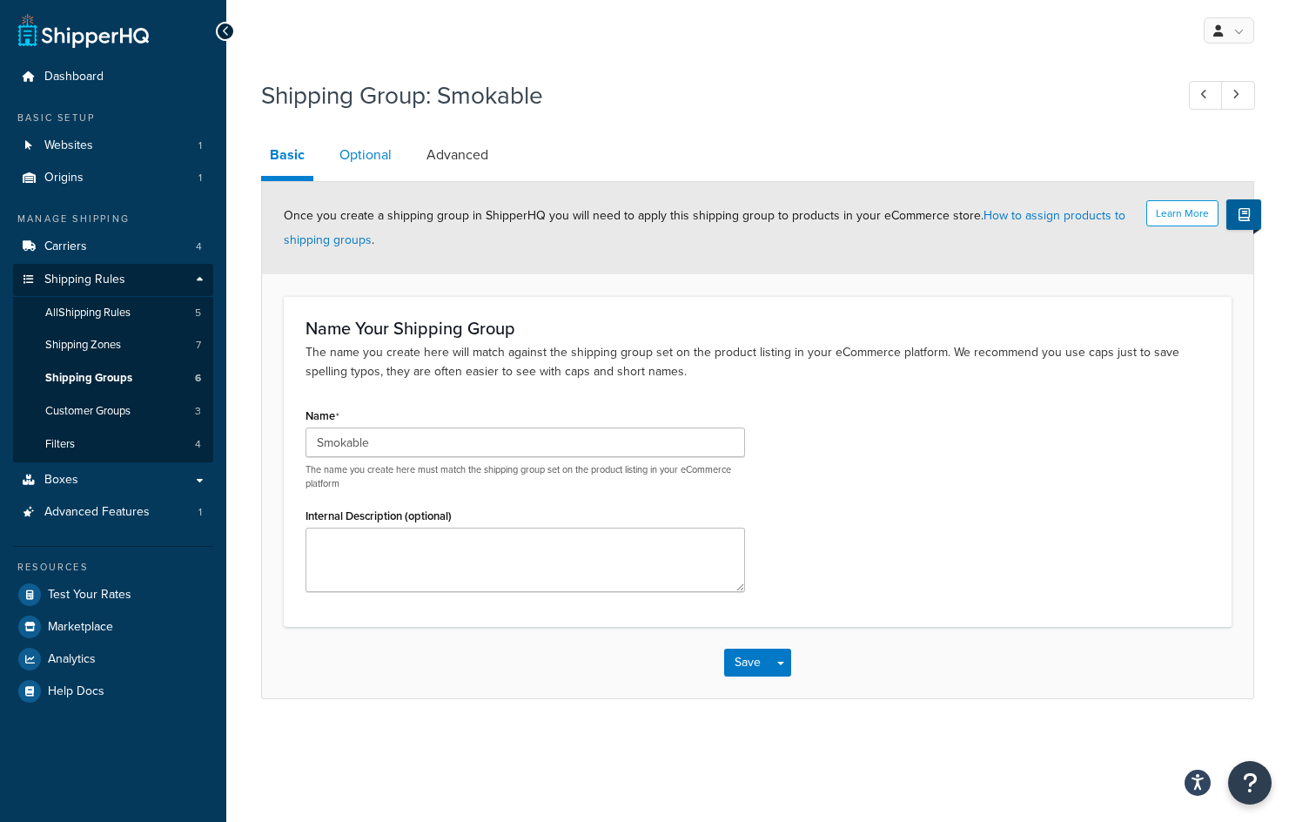
click at [354, 155] on link "Optional" at bounding box center [366, 155] width 70 height 42
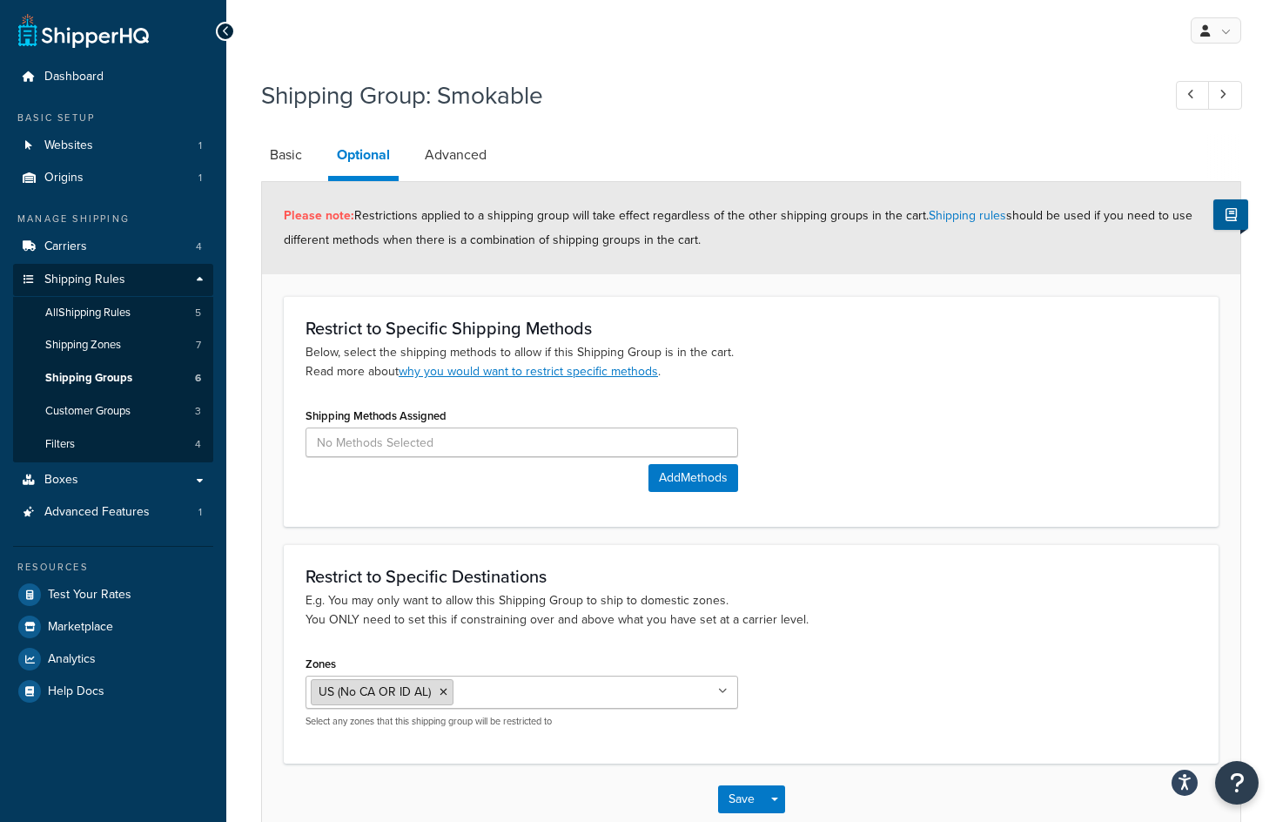
click at [378, 694] on span "US (No CA OR ID AL)" at bounding box center [375, 691] width 112 height 18
click at [716, 688] on ul "US (No CA OR ID AL)" at bounding box center [522, 692] width 433 height 33
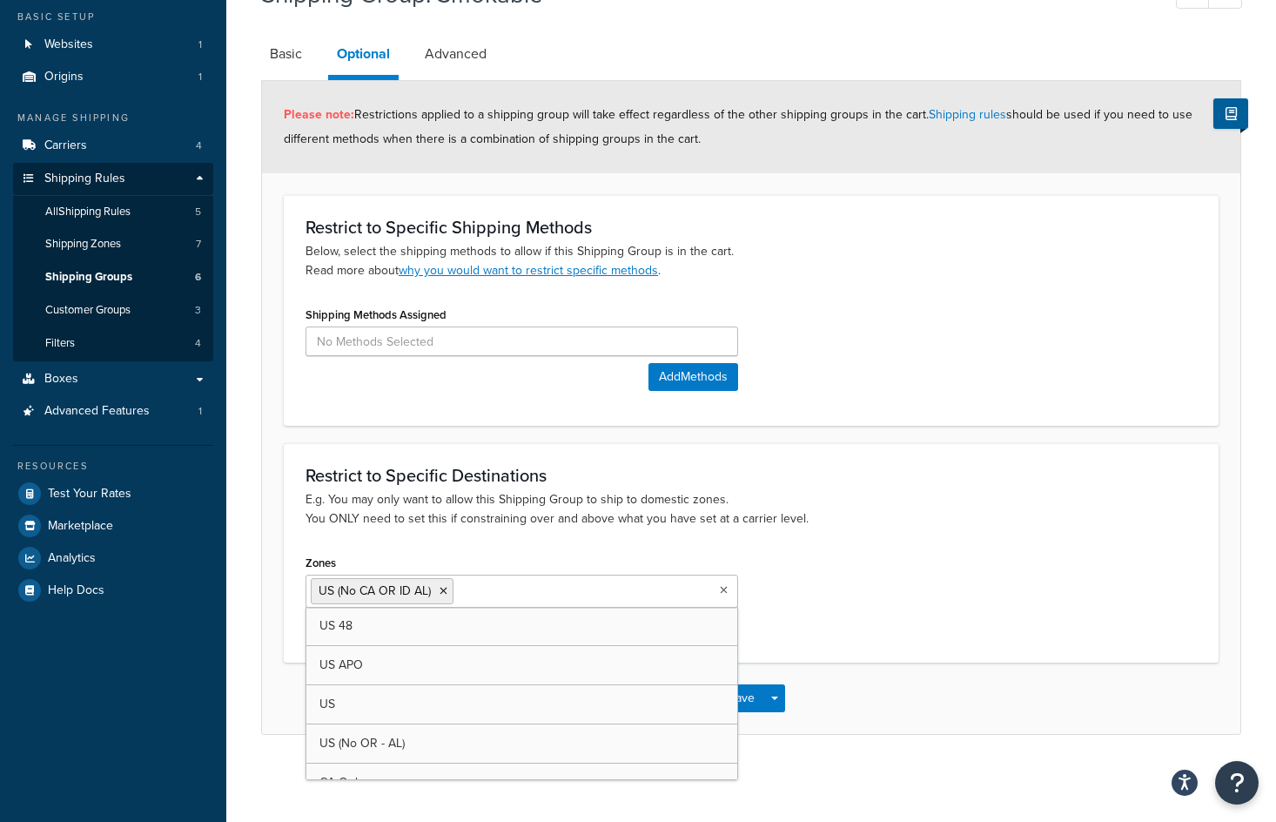
click at [531, 590] on input "Zones" at bounding box center [535, 590] width 154 height 19
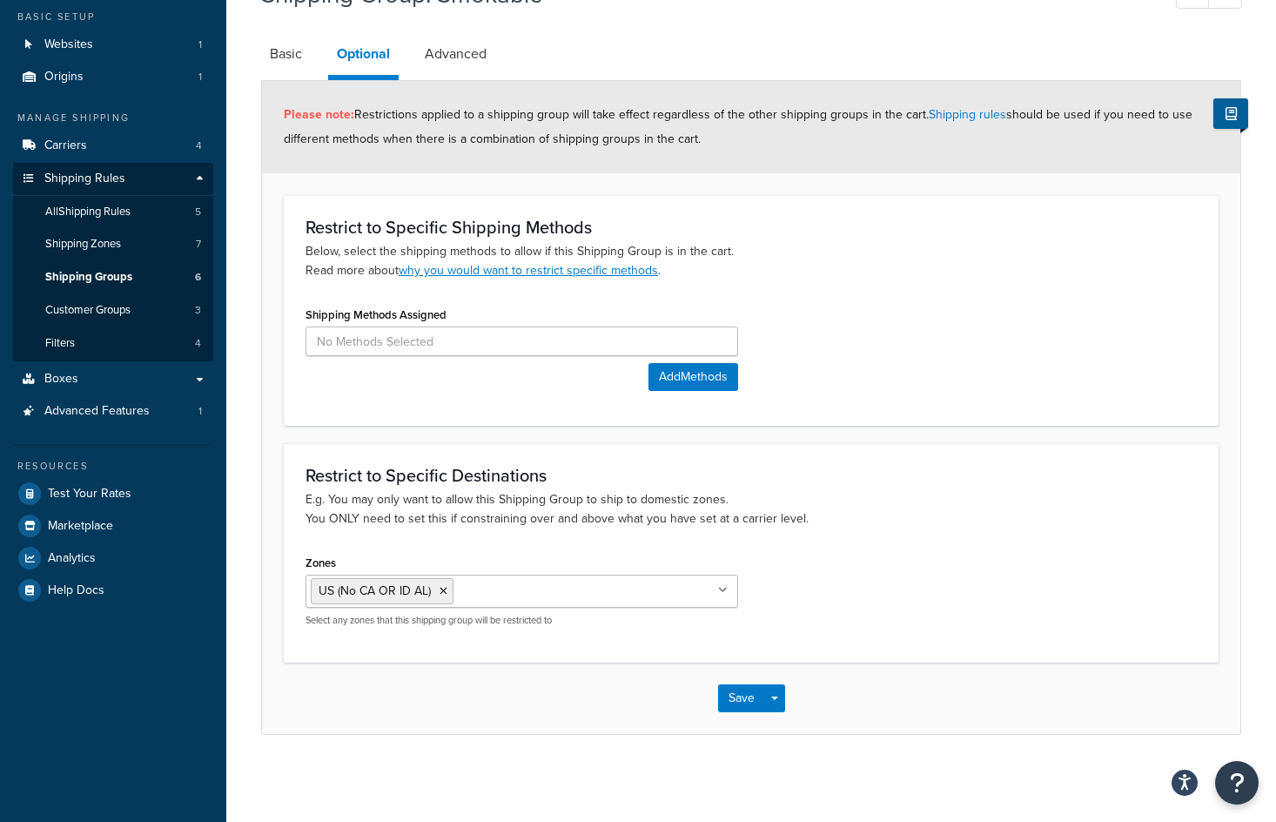
click at [894, 568] on div "Zones US (No CA OR ID AL) US 48 US APO US [GEOGRAPHIC_DATA] (No OR - [GEOGRAPHI…" at bounding box center [751, 595] width 918 height 90
click at [1032, 520] on p "E.g. You may only want to allow this Shipping Group to ship to domestic zones. …" at bounding box center [751, 509] width 891 height 38
click at [745, 703] on button "Save" at bounding box center [741, 698] width 47 height 28
